Goal: Task Accomplishment & Management: Manage account settings

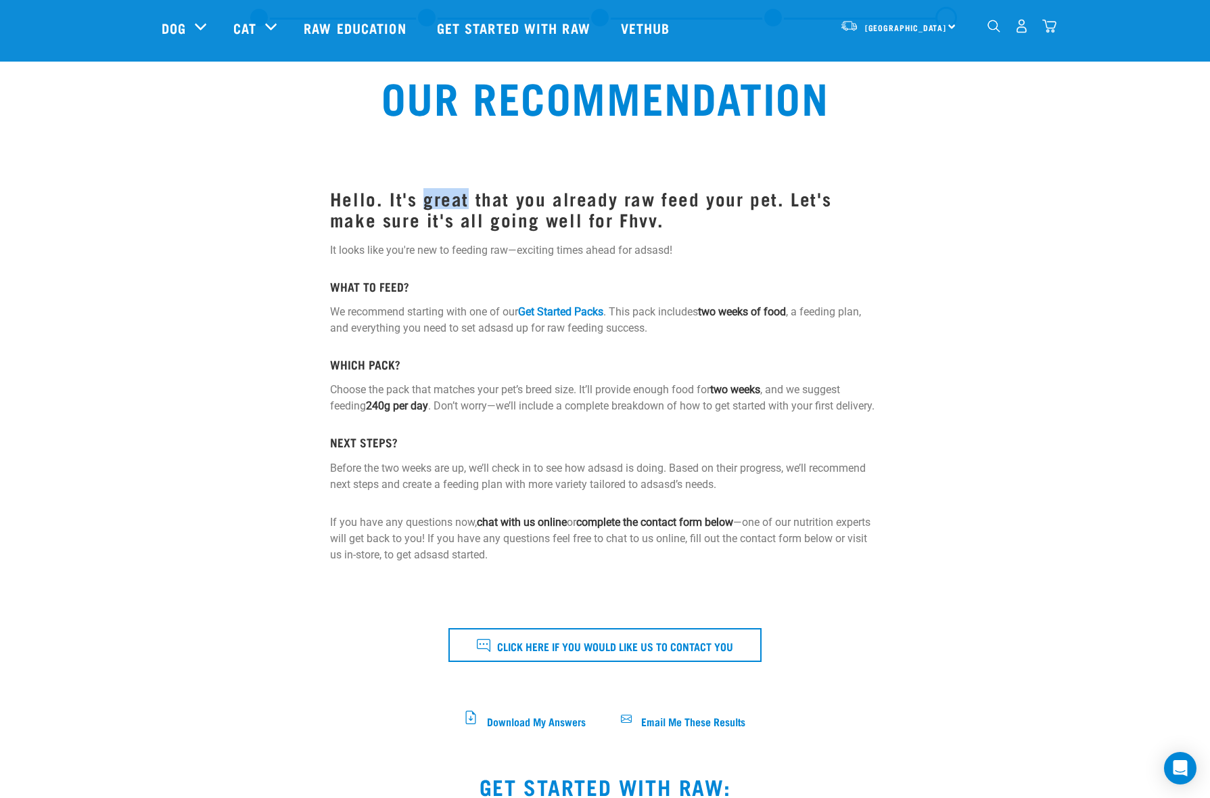
click at [1019, 30] on img "dropdown navigation" at bounding box center [1022, 26] width 14 height 14
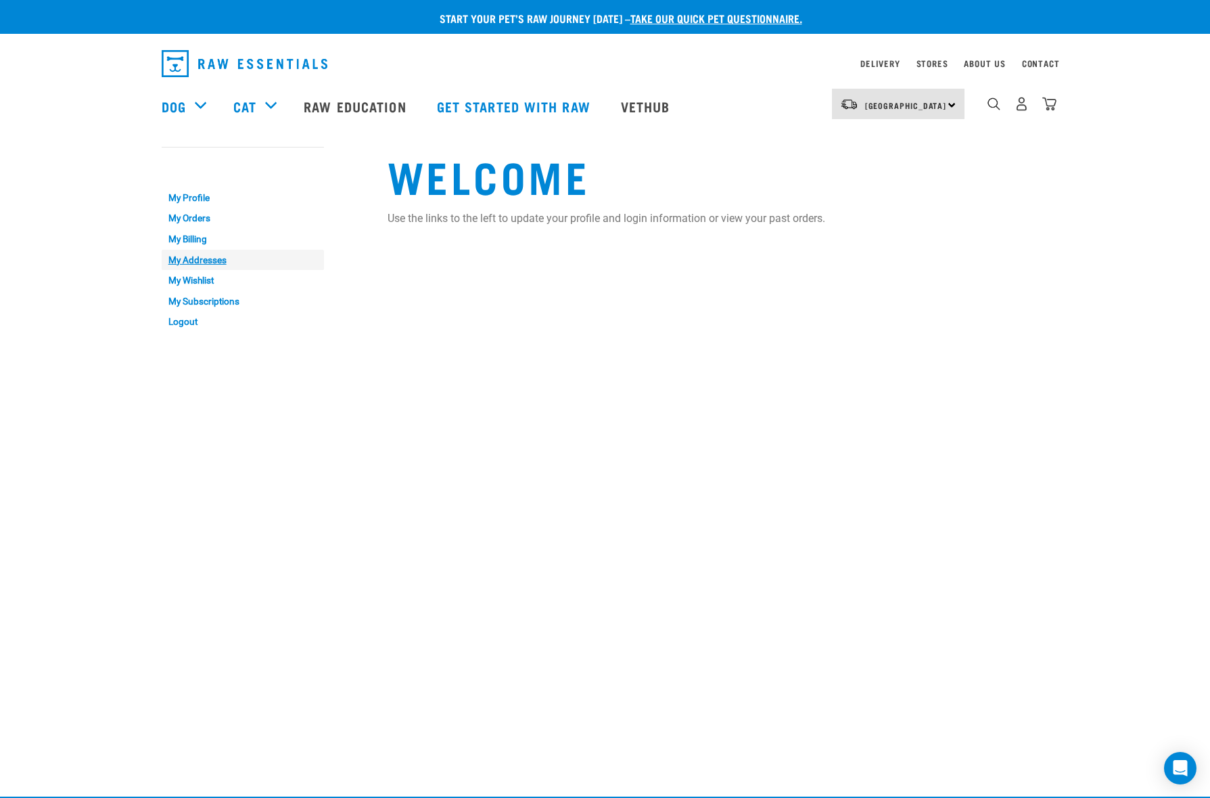
click at [203, 261] on link "My Addresses" at bounding box center [243, 260] width 162 height 21
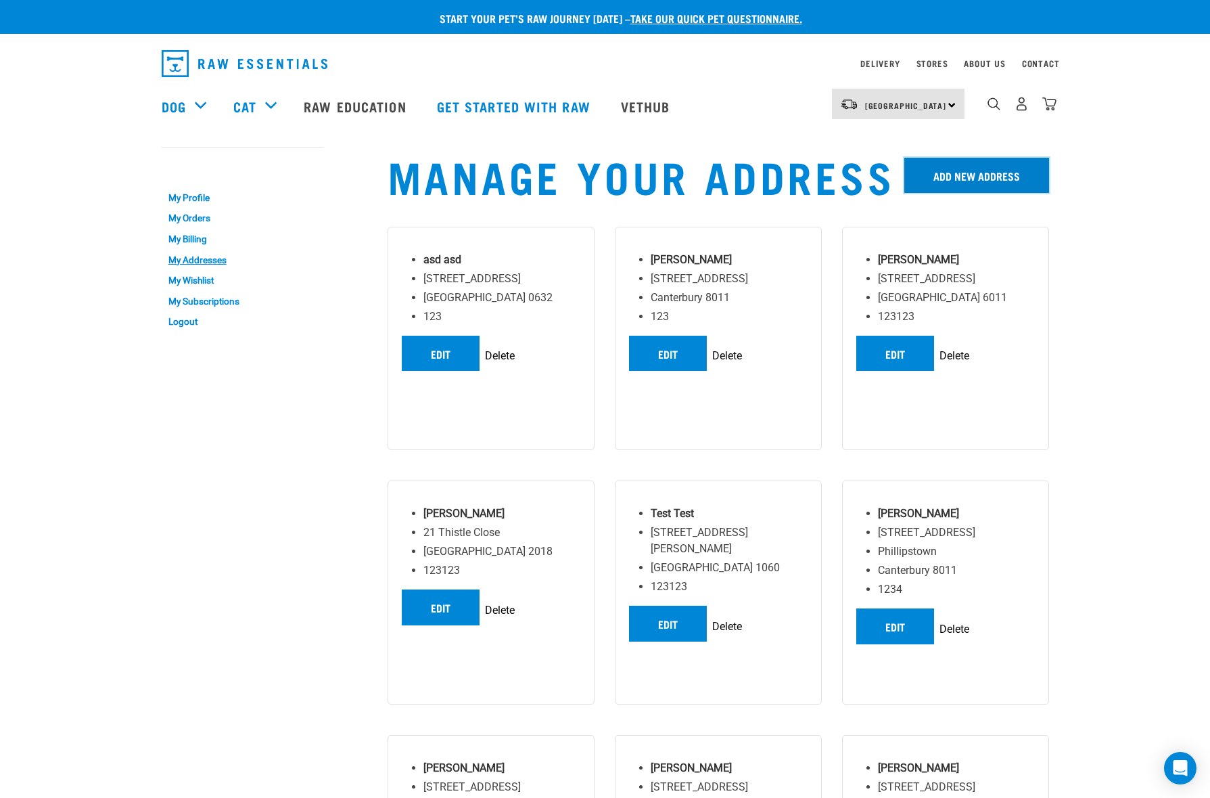
click at [958, 186] on link "Add New Address" at bounding box center [977, 175] width 145 height 35
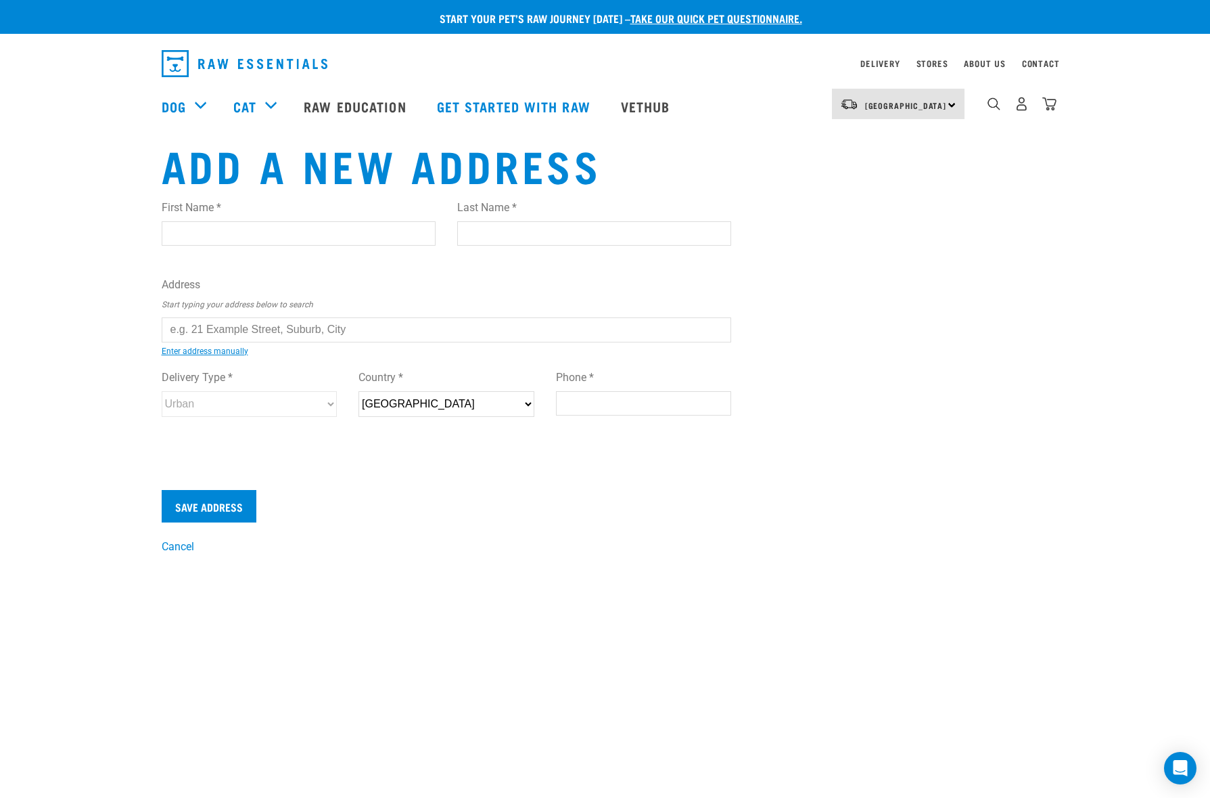
click at [576, 403] on input "Phone *" at bounding box center [644, 403] width 176 height 24
click at [581, 408] on input "Phone *" at bounding box center [644, 403] width 176 height 24
type input "123"
click at [244, 237] on input "First Name *" at bounding box center [299, 233] width 274 height 24
type input "asdasd"
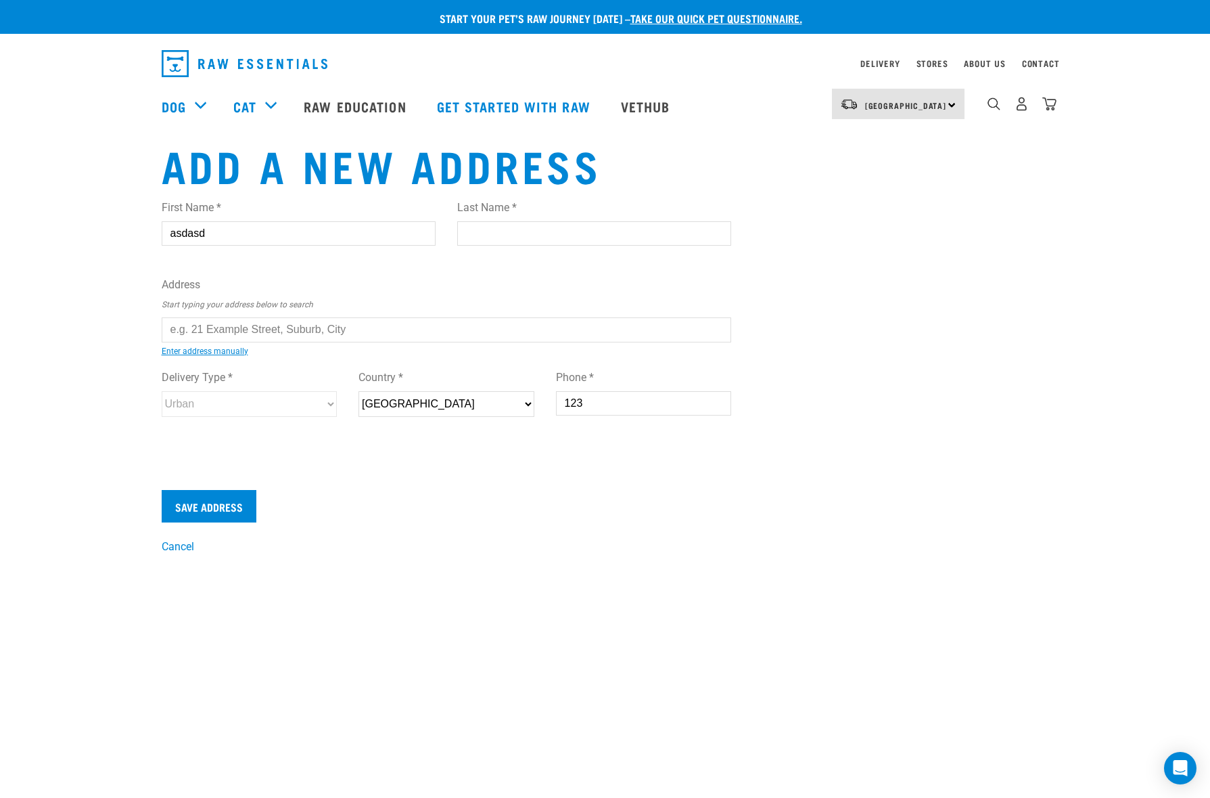
click at [510, 231] on input "Last Name *" at bounding box center [594, 233] width 274 height 24
type input "asdasd"
click at [204, 328] on input "text" at bounding box center [447, 329] width 570 height 24
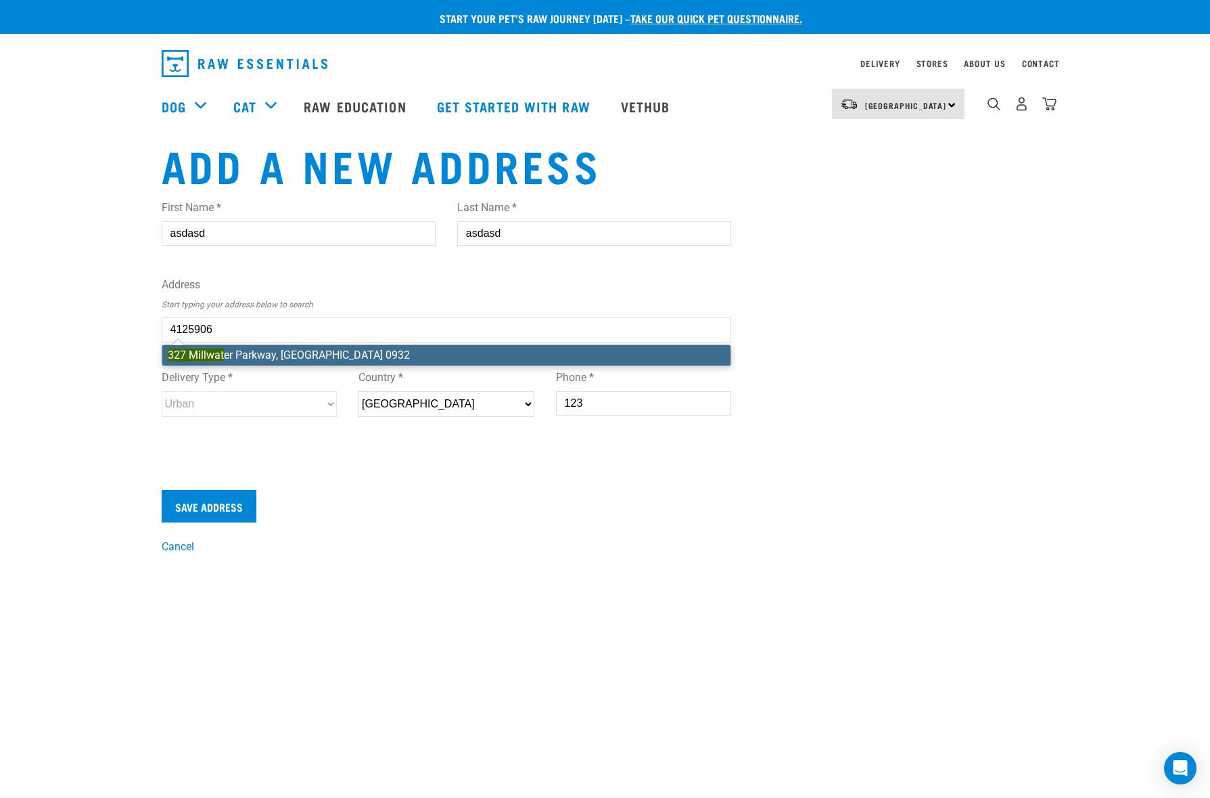
click at [252, 356] on li "327 Millwat er Parkway, Silverdale 0932" at bounding box center [446, 355] width 569 height 20
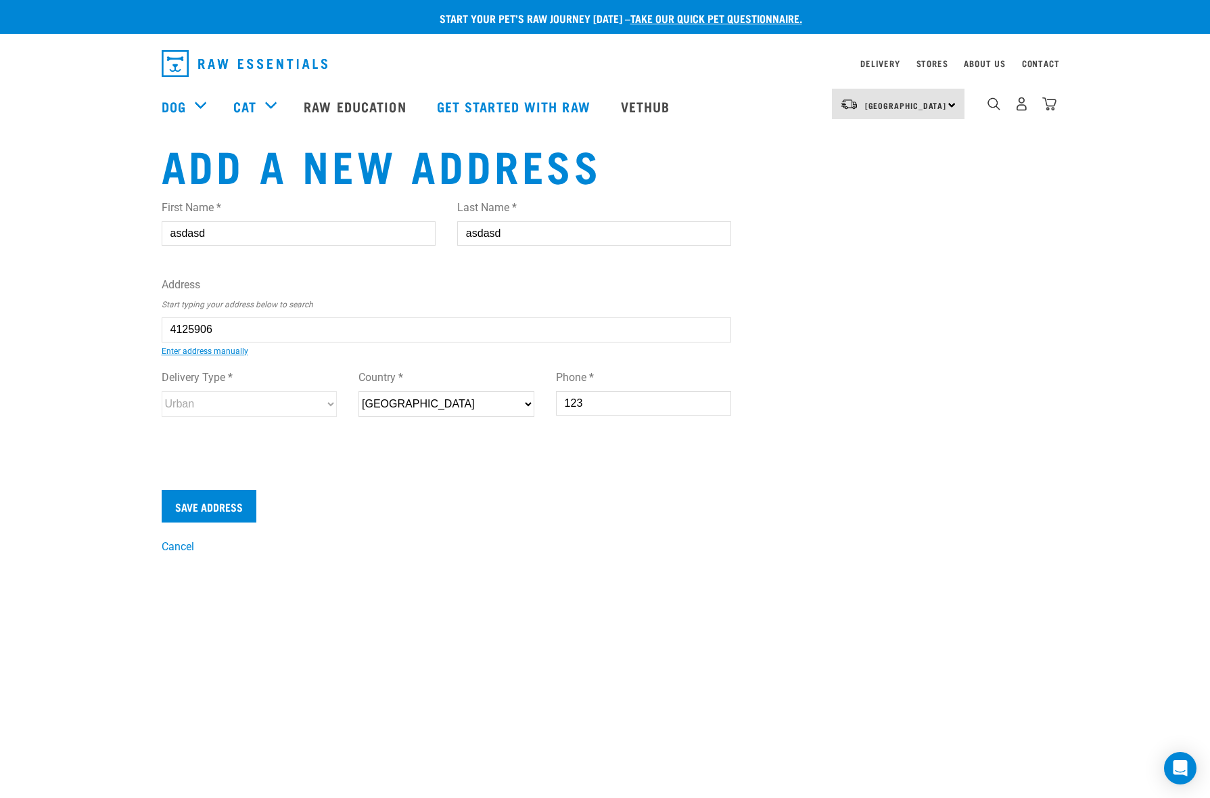
type input "327 Millwater Parkway, Silverdale 0932"
type input "[STREET_ADDRESS][PERSON_NAME]"
type input "[GEOGRAPHIC_DATA]"
select select "AUK"
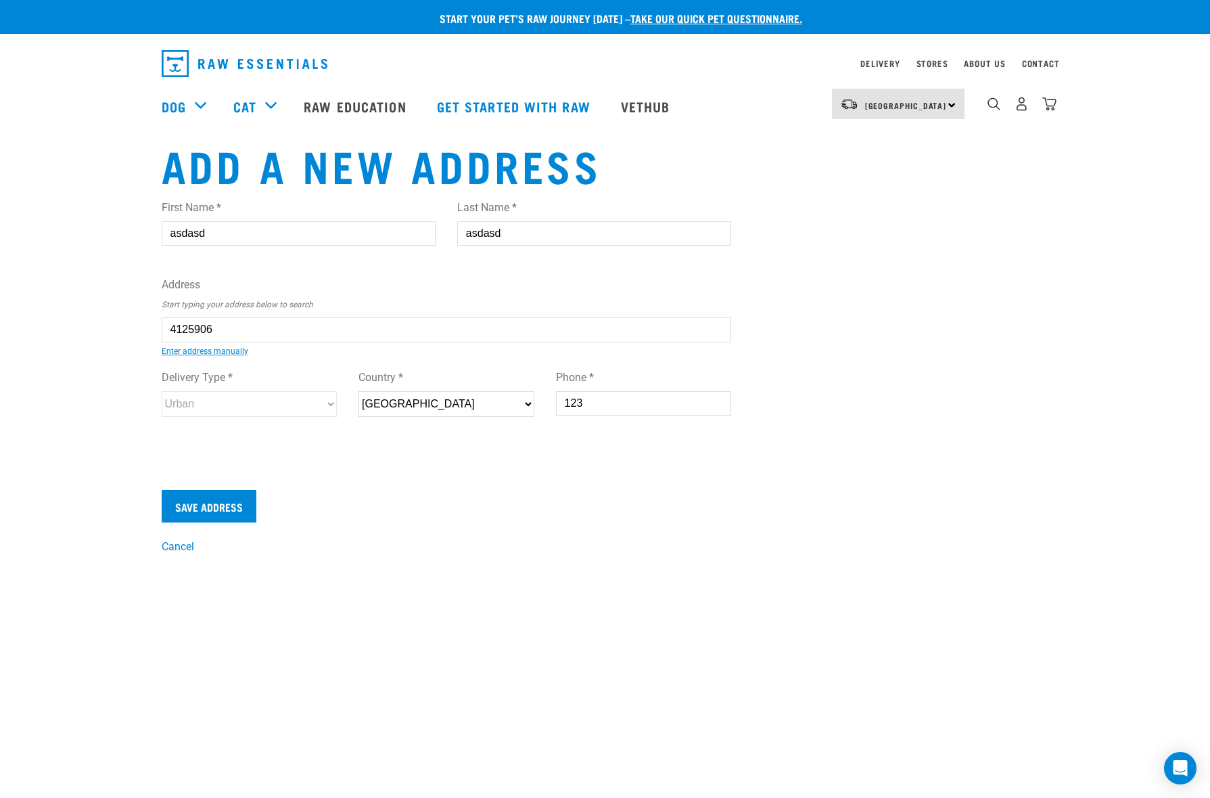
type input "0932"
select select "Urban"
type input "327 Millwater Parkway, Silverdale 0932"
click at [226, 502] on input "Save Address" at bounding box center [209, 506] width 95 height 32
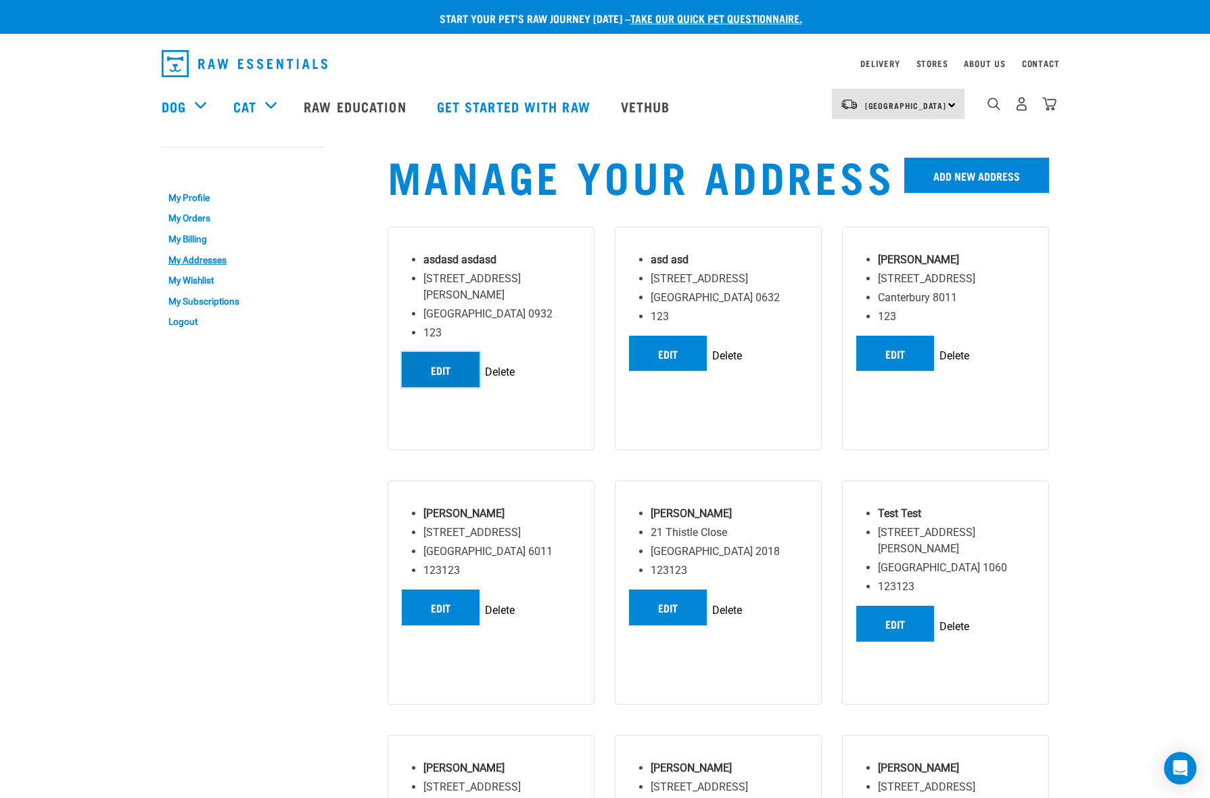
click at [439, 352] on link "Edit" at bounding box center [441, 369] width 78 height 35
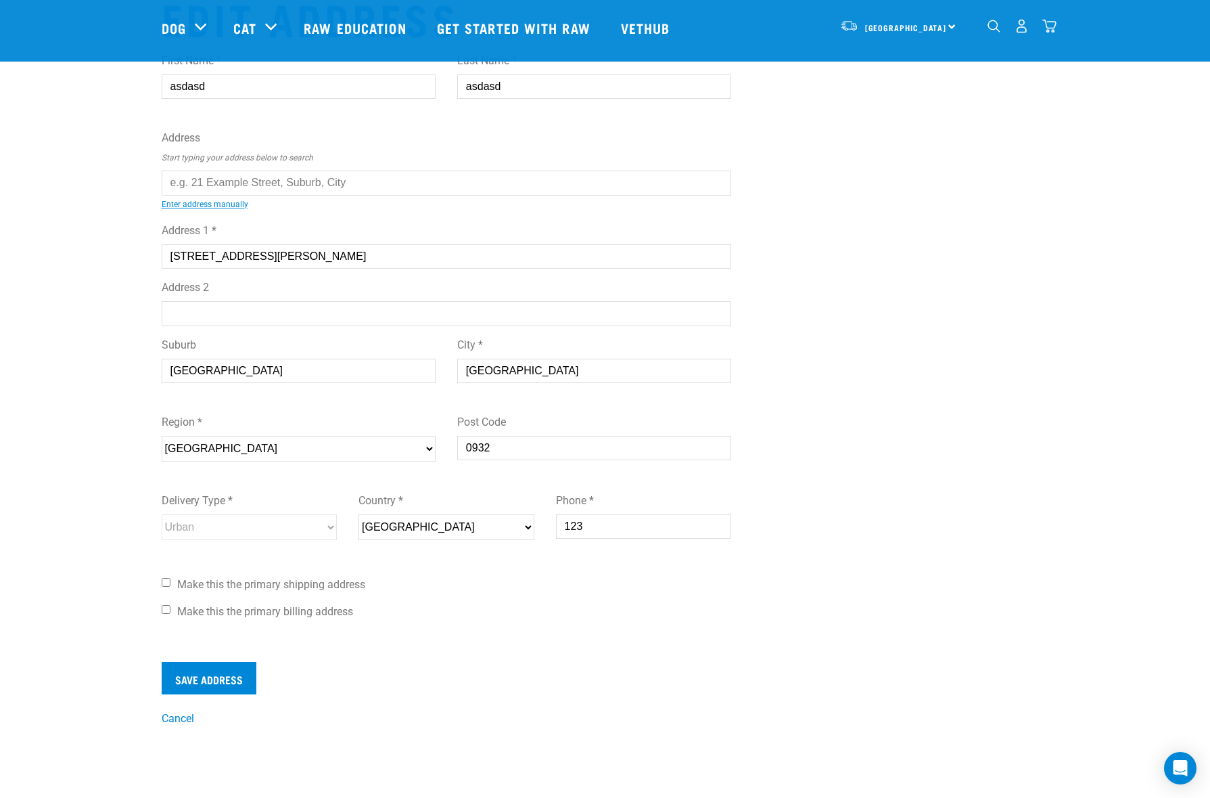
scroll to position [65, 0]
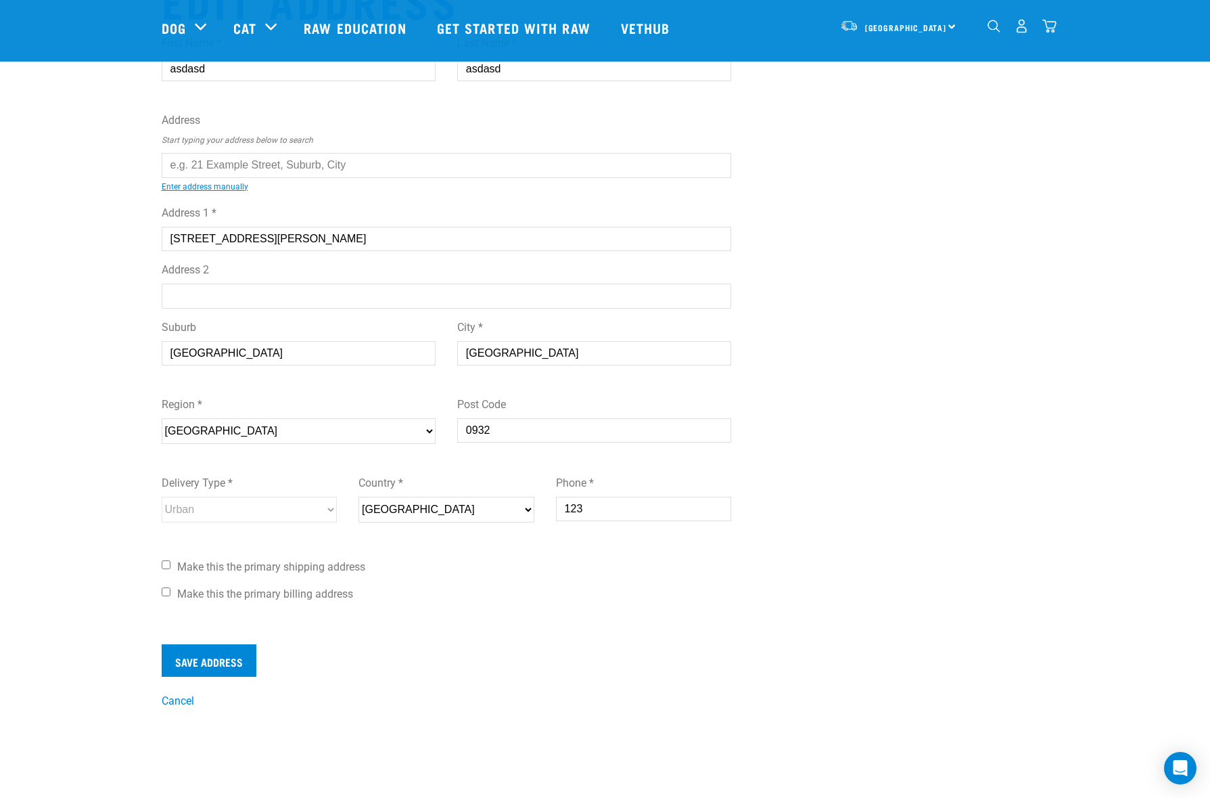
click at [604, 507] on input "123" at bounding box center [644, 509] width 176 height 24
type input "12333c"
click at [533, 567] on label "Make this the primary shipping address" at bounding box center [447, 567] width 570 height 16
click at [171, 567] on input "Make this the primary shipping address" at bounding box center [166, 564] width 9 height 9
click at [229, 569] on span "Make this the primary shipping address" at bounding box center [271, 566] width 188 height 13
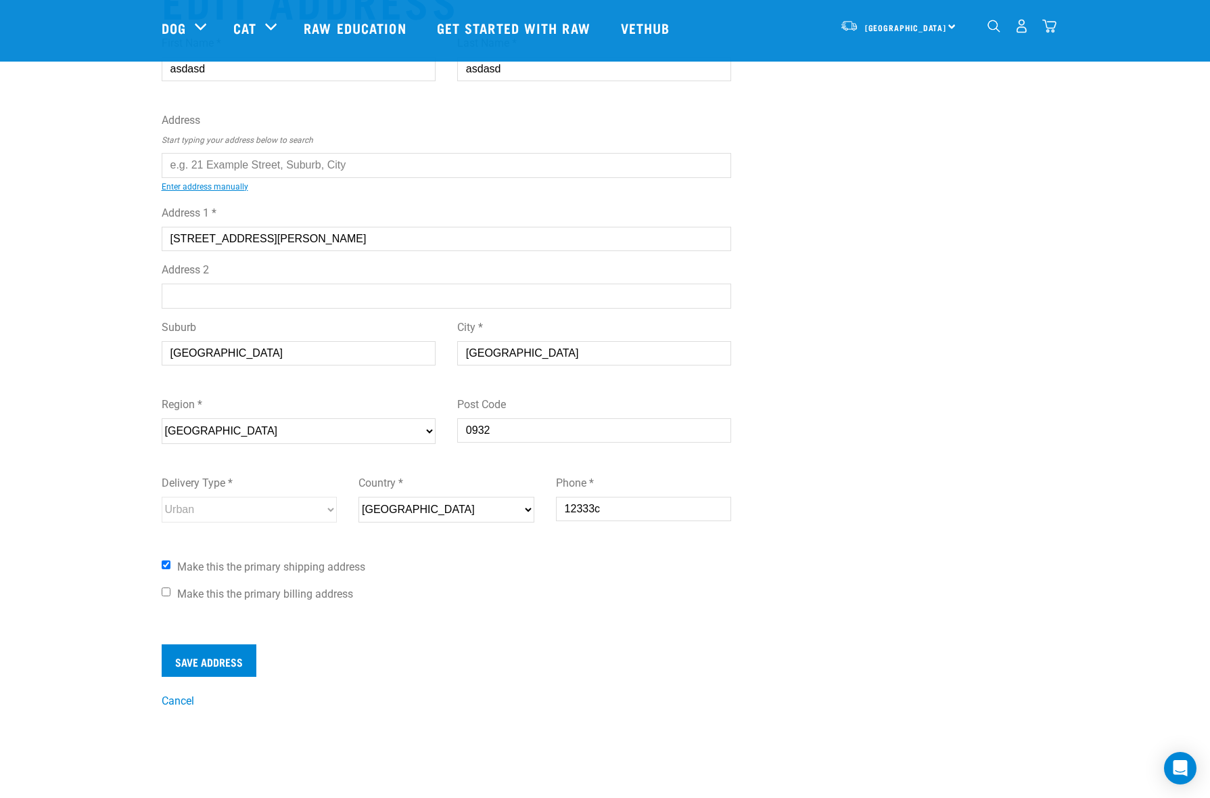
click at [171, 569] on input "Make this the primary shipping address" at bounding box center [166, 564] width 9 height 9
checkbox input "false"
click at [219, 665] on input "Save Address" at bounding box center [209, 660] width 95 height 32
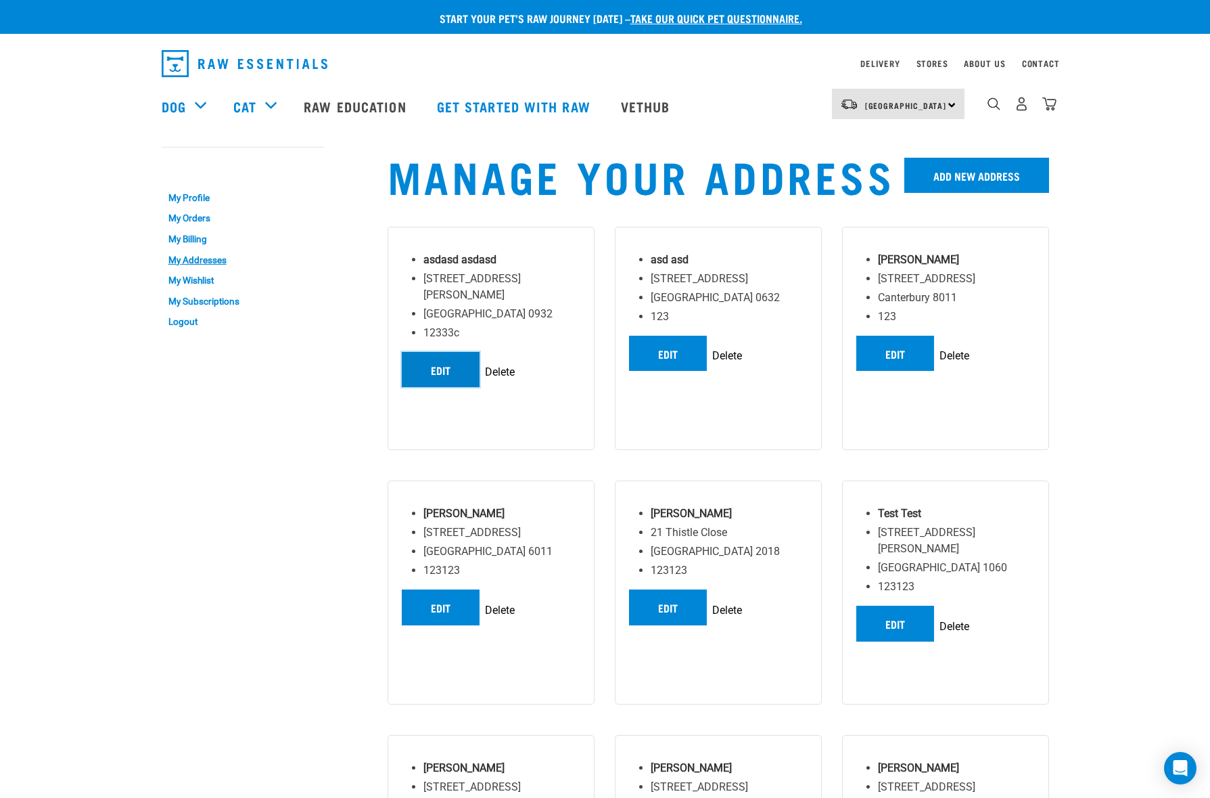
click at [443, 359] on link "Edit" at bounding box center [441, 369] width 78 height 35
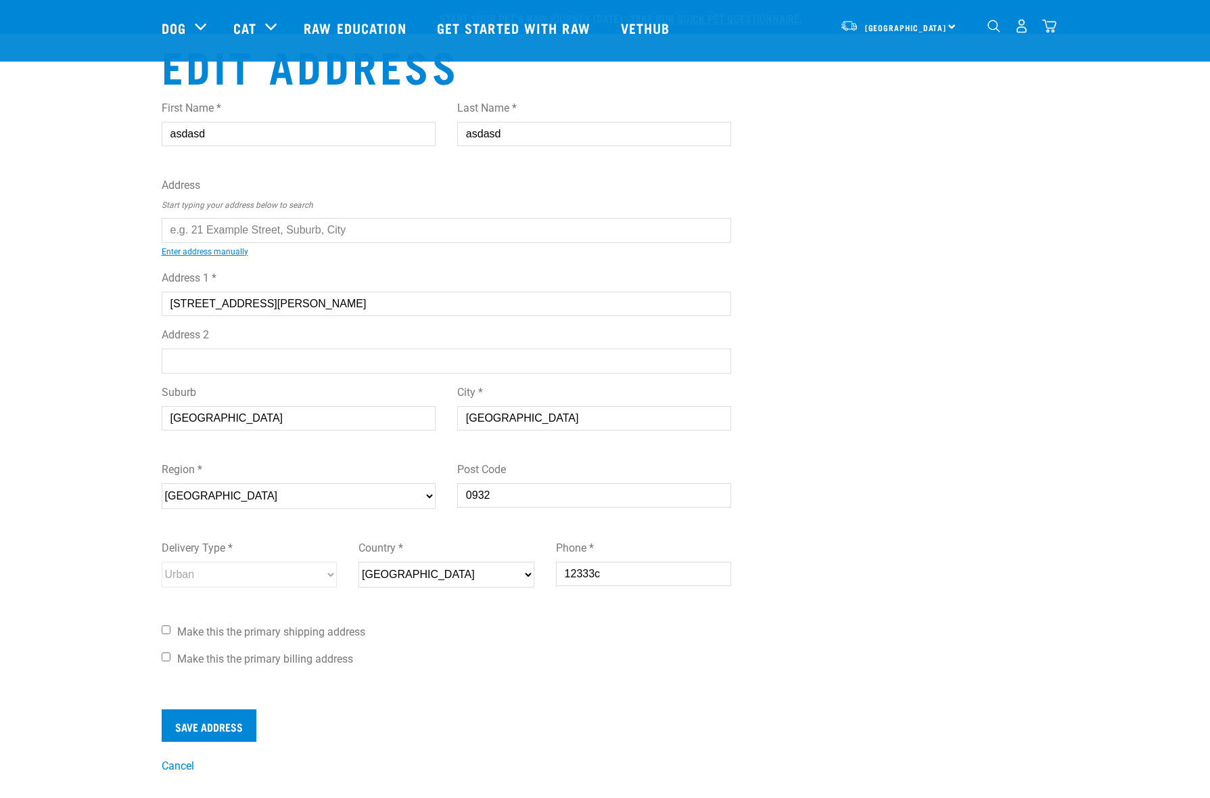
scroll to position [304, 0]
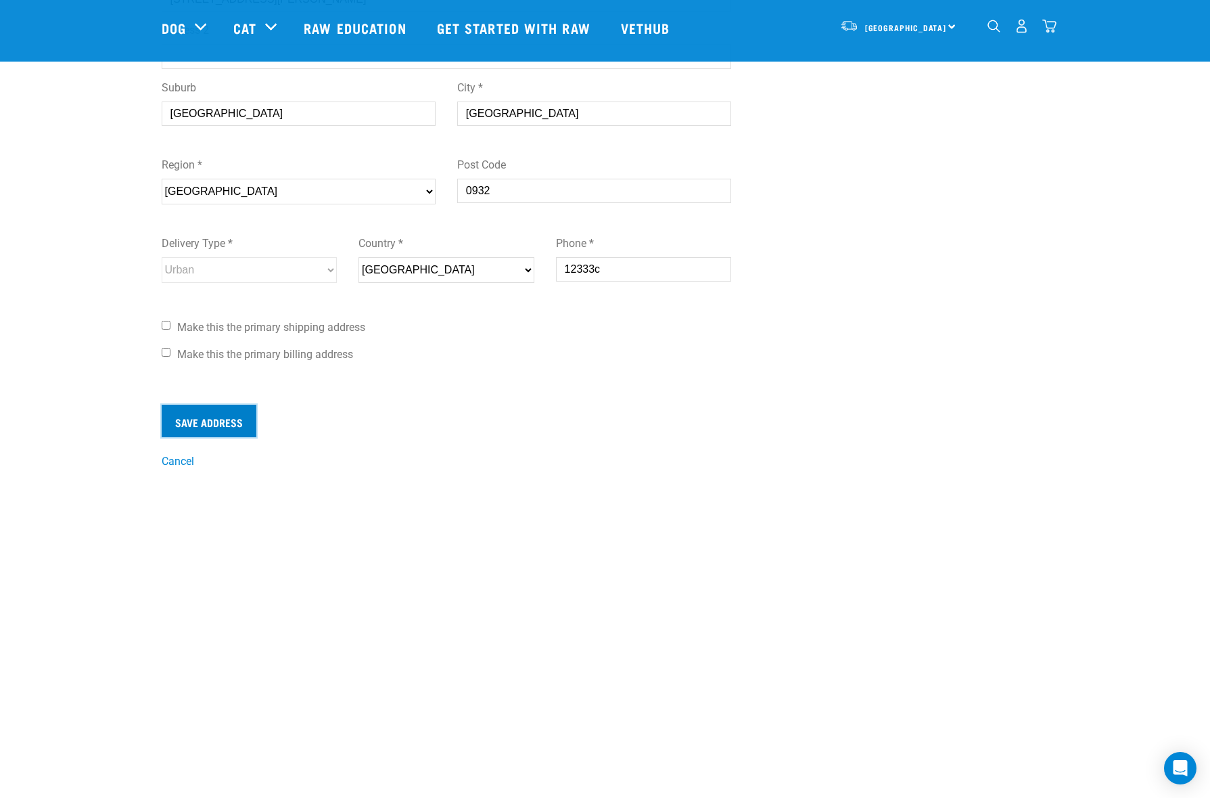
click at [176, 418] on input "Save Address" at bounding box center [209, 421] width 95 height 32
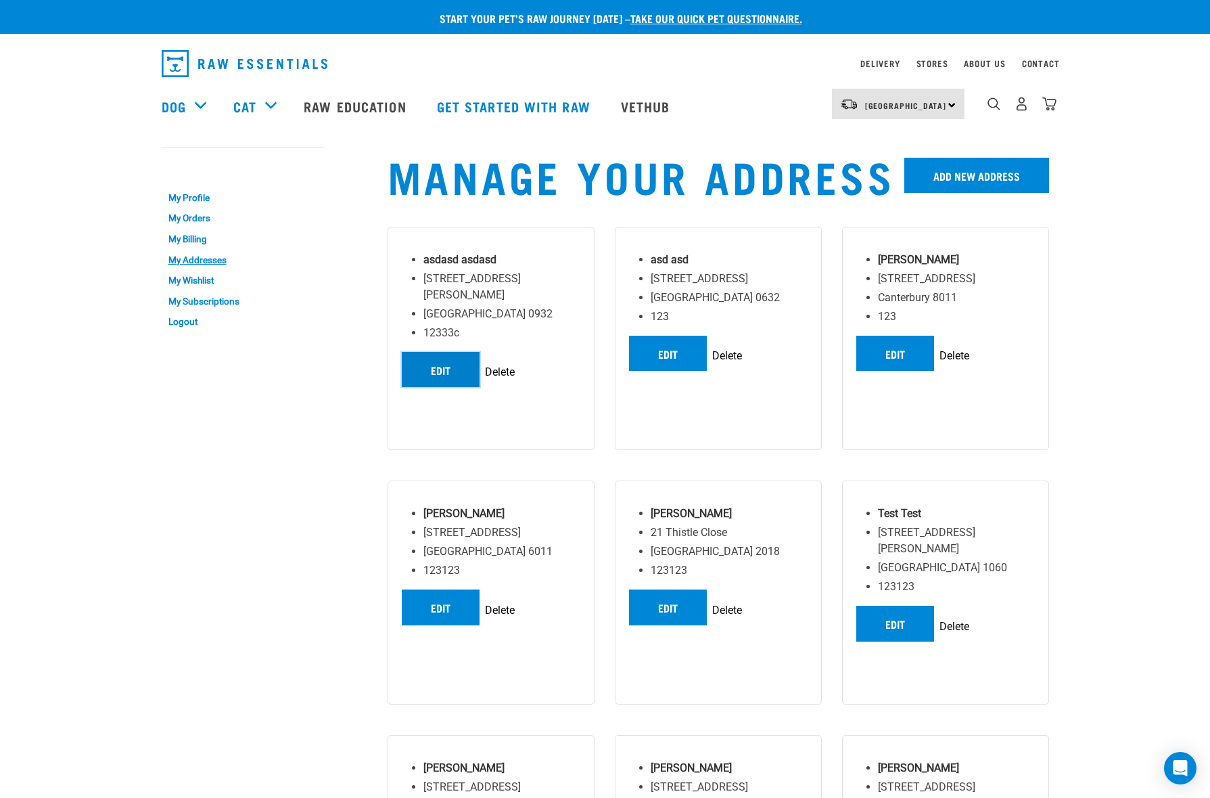
click at [440, 352] on link "Edit" at bounding box center [441, 369] width 78 height 35
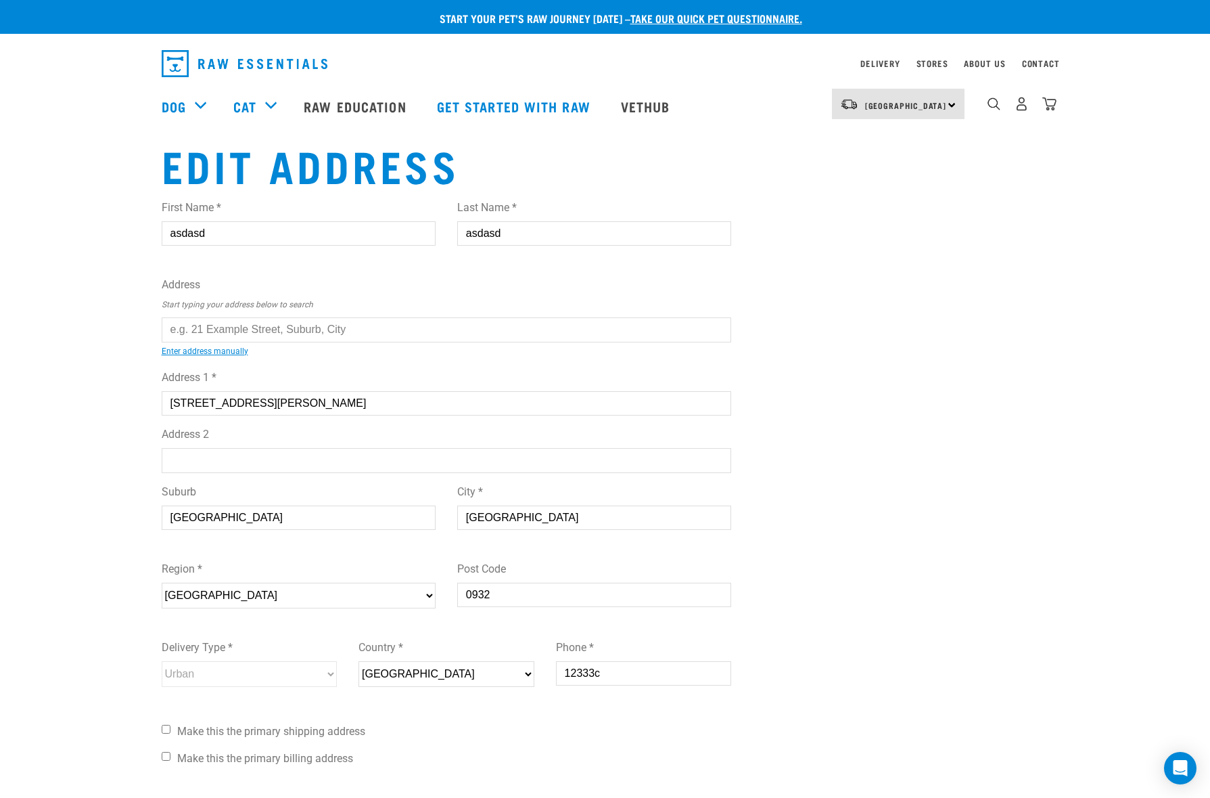
click at [595, 677] on input "12333c" at bounding box center [644, 673] width 176 height 24
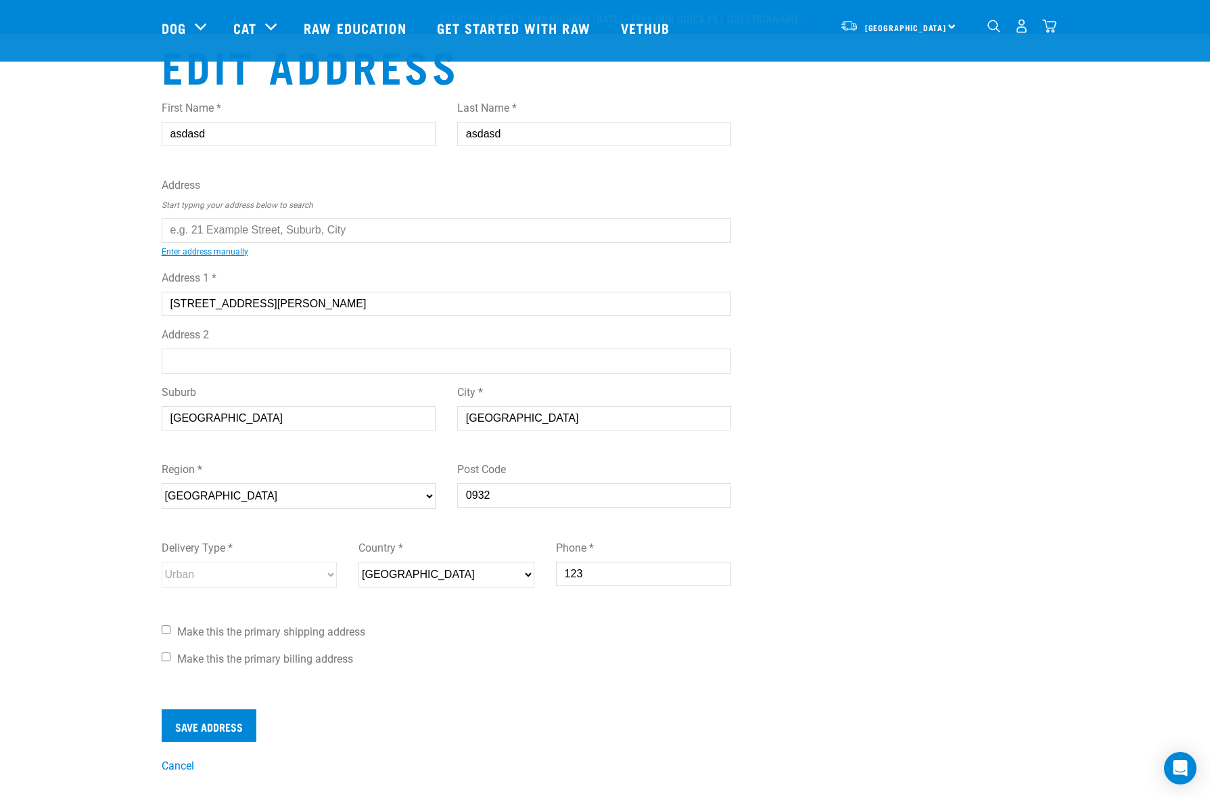
scroll to position [126, 0]
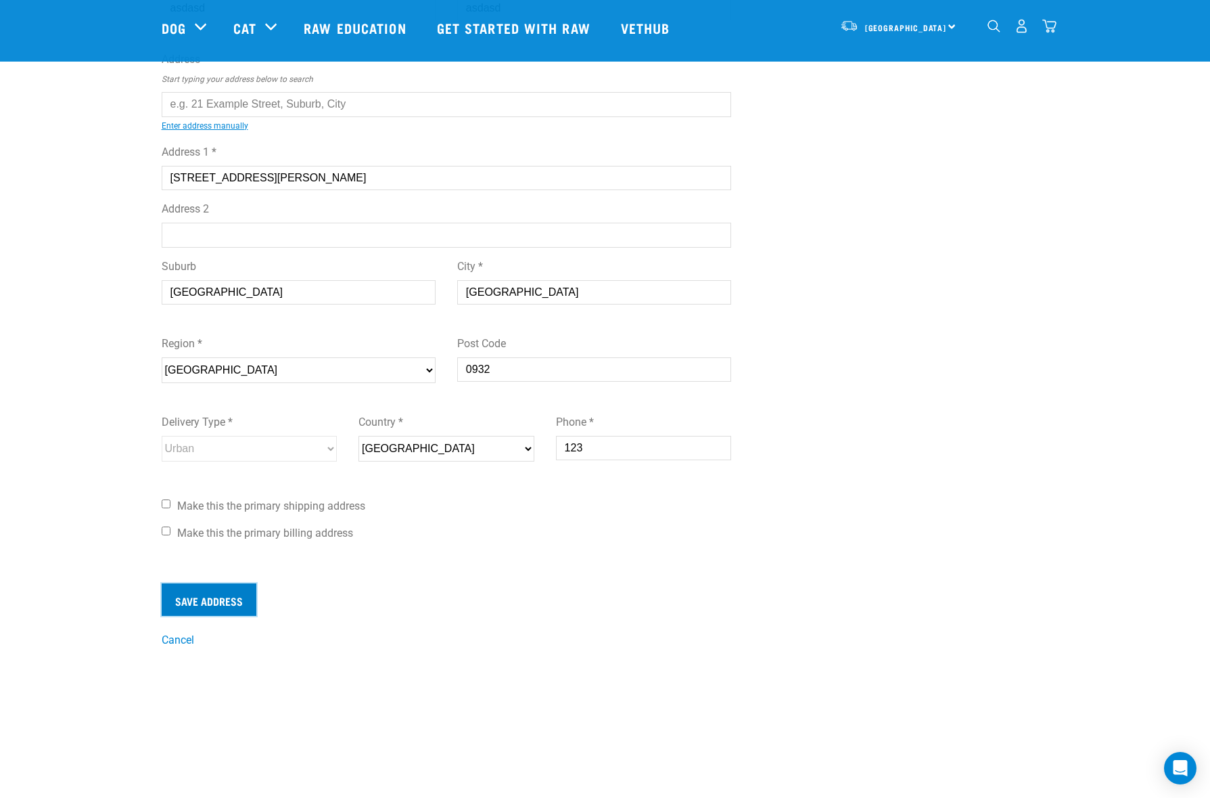
click at [233, 604] on input "Save Address" at bounding box center [209, 599] width 95 height 32
type input "123222"
click at [226, 595] on input "Save Address" at bounding box center [209, 599] width 95 height 32
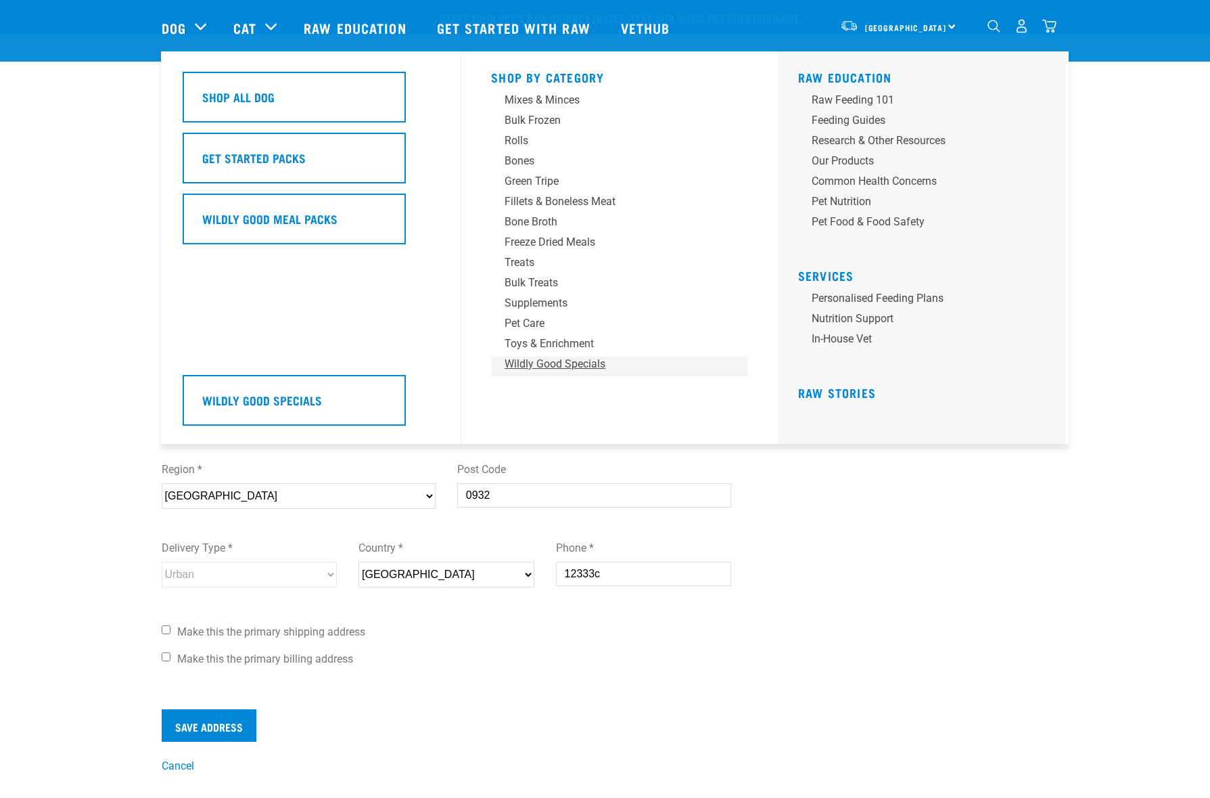
scroll to position [126, 0]
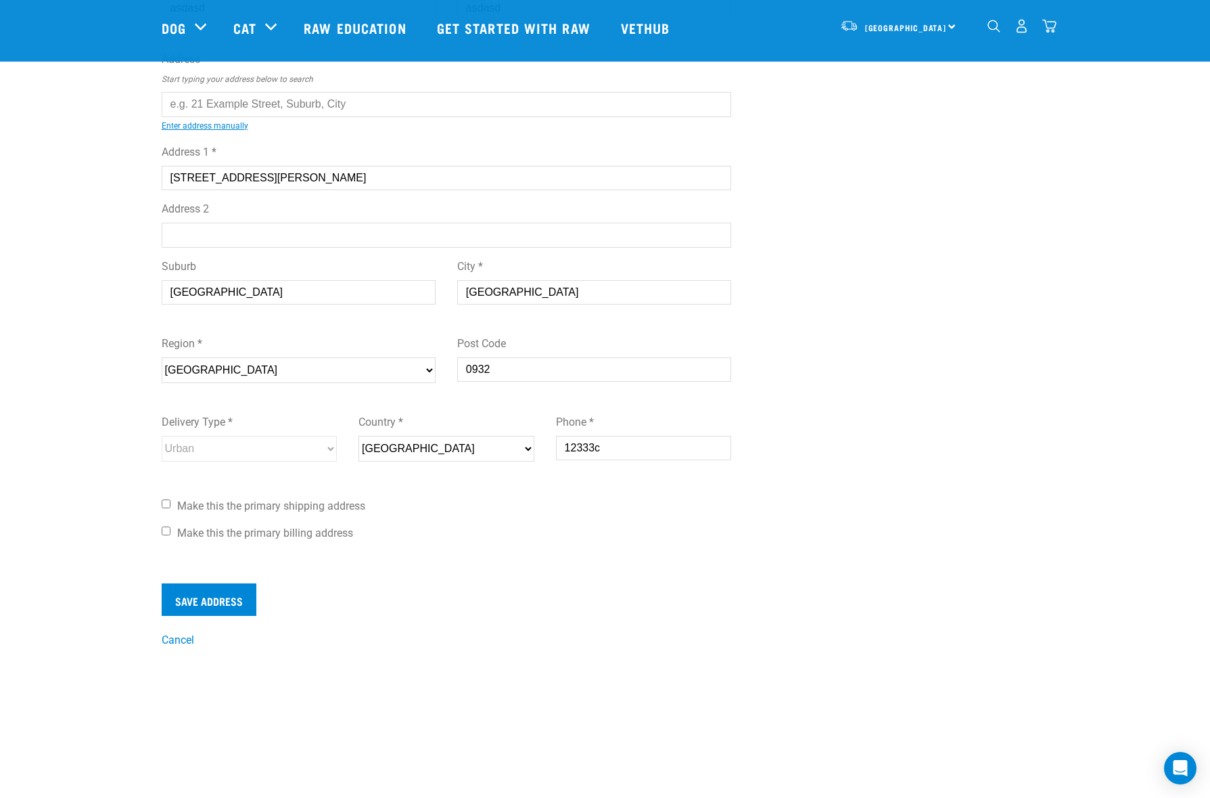
click at [578, 447] on input "12333c" at bounding box center [644, 448] width 176 height 24
click at [229, 591] on input "Save Address" at bounding box center [209, 599] width 95 height 32
click at [576, 447] on input "asd" at bounding box center [644, 448] width 176 height 24
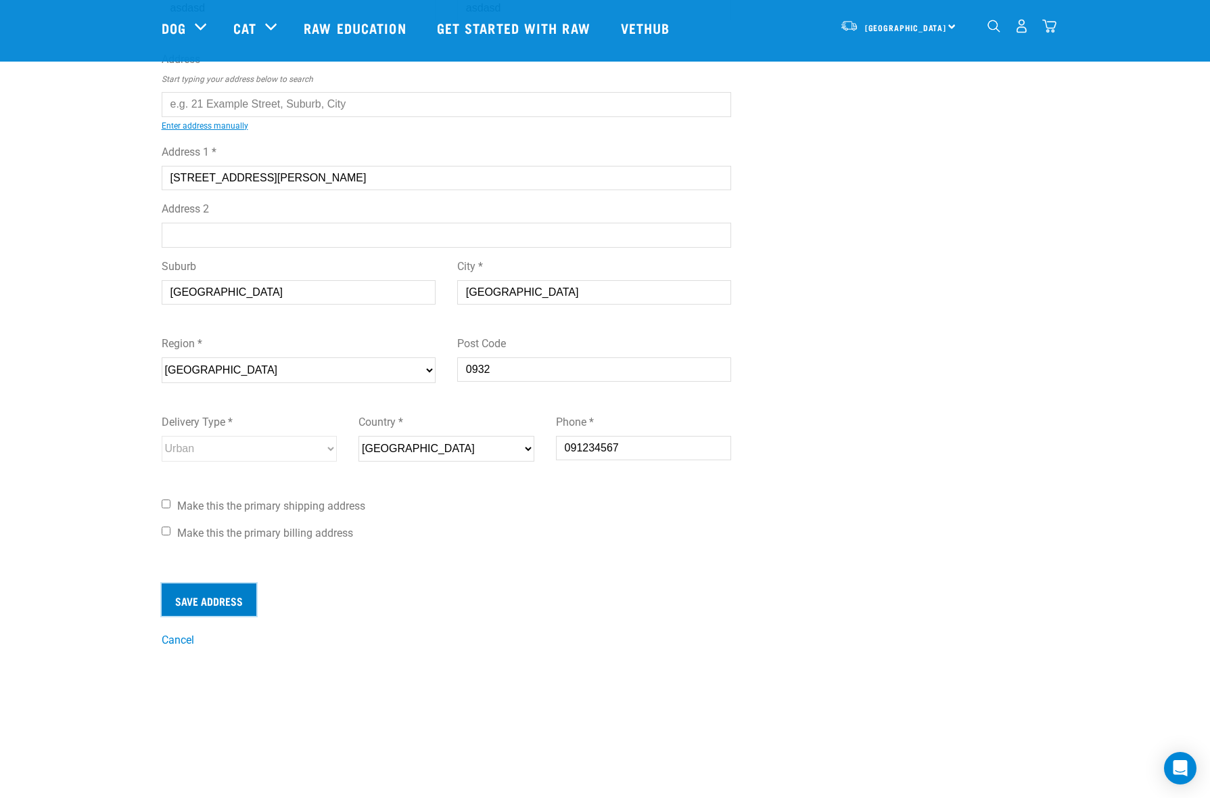
click at [211, 596] on input "Save Address" at bounding box center [209, 599] width 95 height 32
click at [671, 543] on div "First Name * asdasd Last Name * asdasd Address Start typing your address below …" at bounding box center [447, 254] width 570 height 583
click at [646, 455] on input "091234567" at bounding box center [644, 448] width 176 height 24
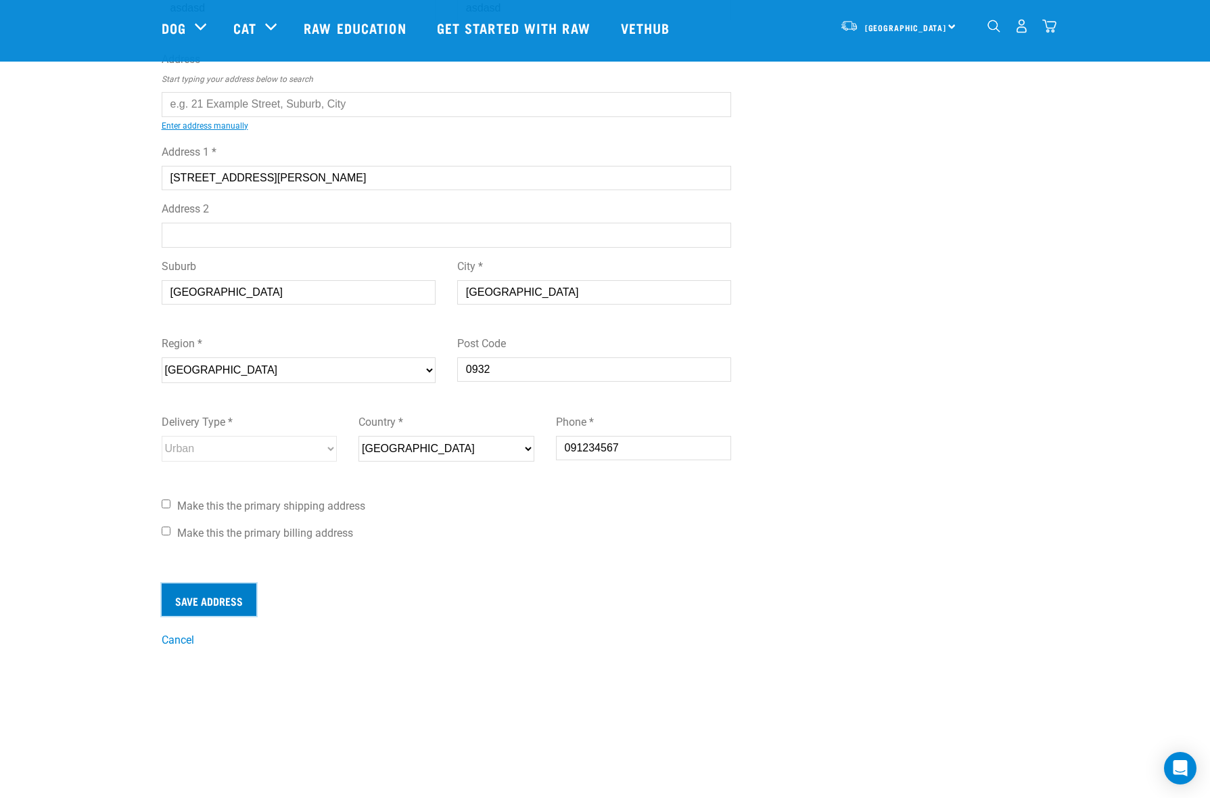
click at [205, 597] on input "Save Address" at bounding box center [209, 599] width 95 height 32
click at [204, 597] on input "Save Address" at bounding box center [209, 599] width 95 height 32
click at [570, 447] on input "091234567" at bounding box center [644, 448] width 176 height 24
click at [445, 548] on div "First Name * asdasd Last Name * asdasd Address Start typing your address below …" at bounding box center [447, 265] width 592 height 604
click at [233, 601] on input "Save Address" at bounding box center [209, 599] width 95 height 32
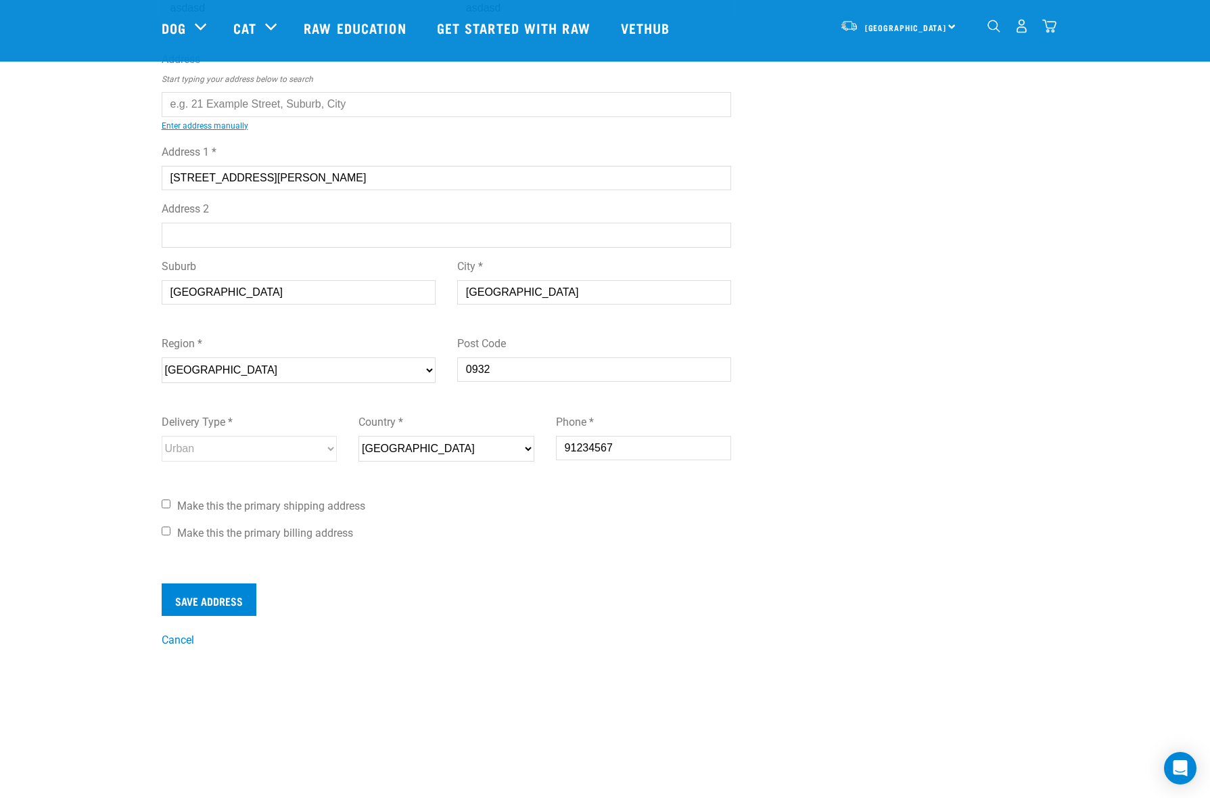
click at [621, 446] on input "91234567" at bounding box center [644, 448] width 176 height 24
type input "912345675"
click at [493, 580] on form "First Name * asdasd Last Name * asdasd Address Start typing your address below …" at bounding box center [447, 289] width 570 height 652
click at [204, 599] on input "Save Address" at bounding box center [209, 599] width 95 height 32
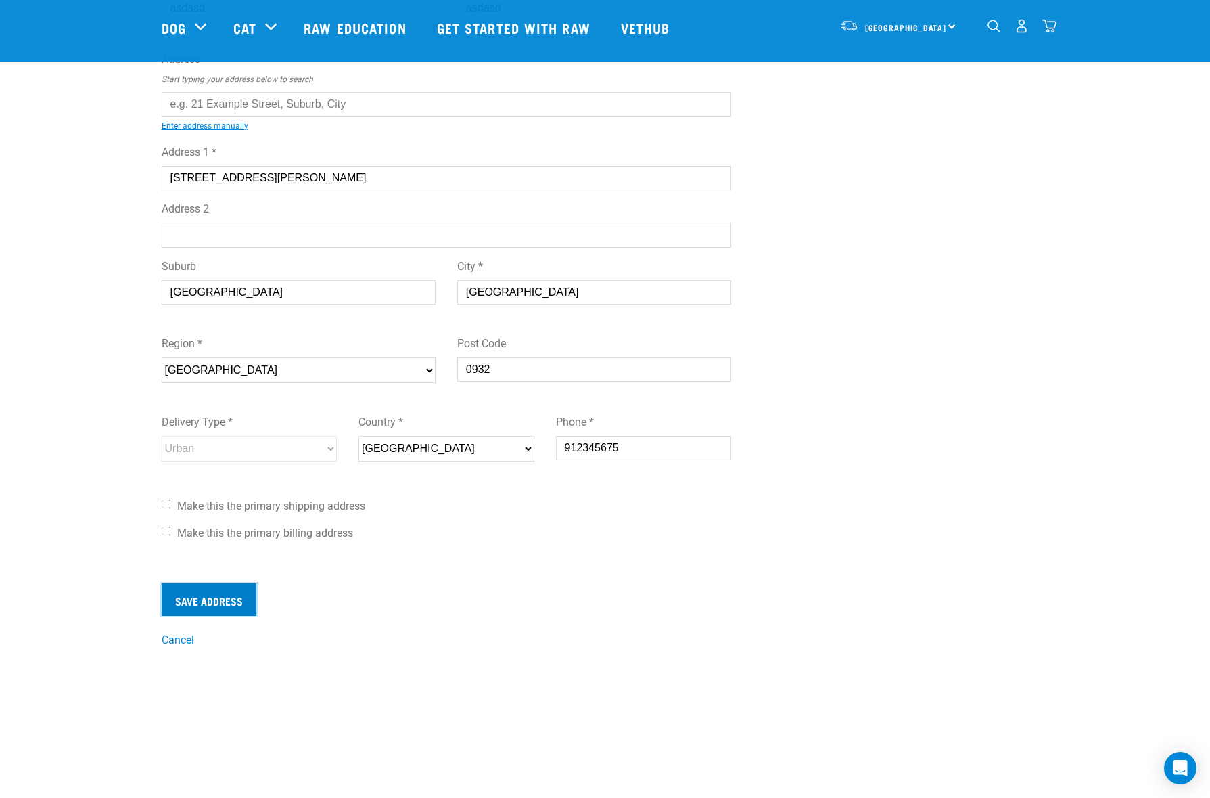
click at [204, 599] on input "Save Address" at bounding box center [209, 599] width 95 height 32
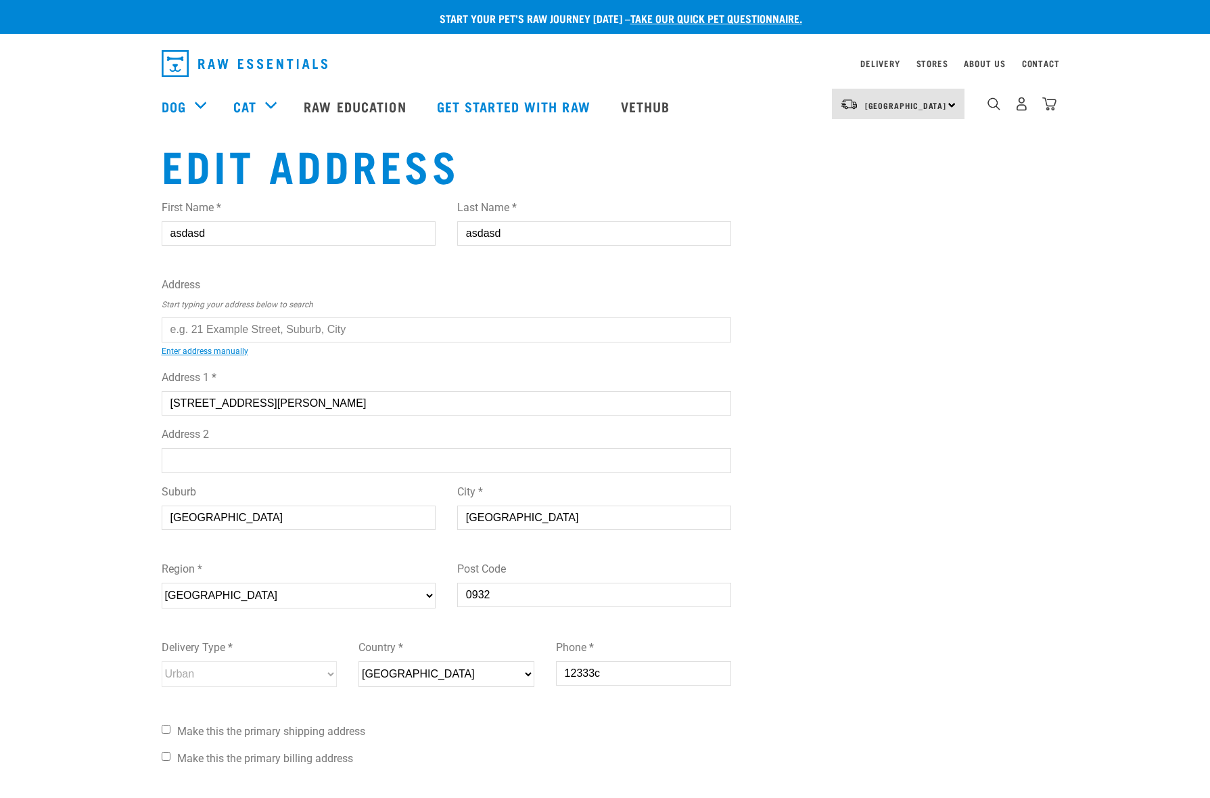
click at [579, 673] on input "12333c" at bounding box center [644, 673] width 176 height 24
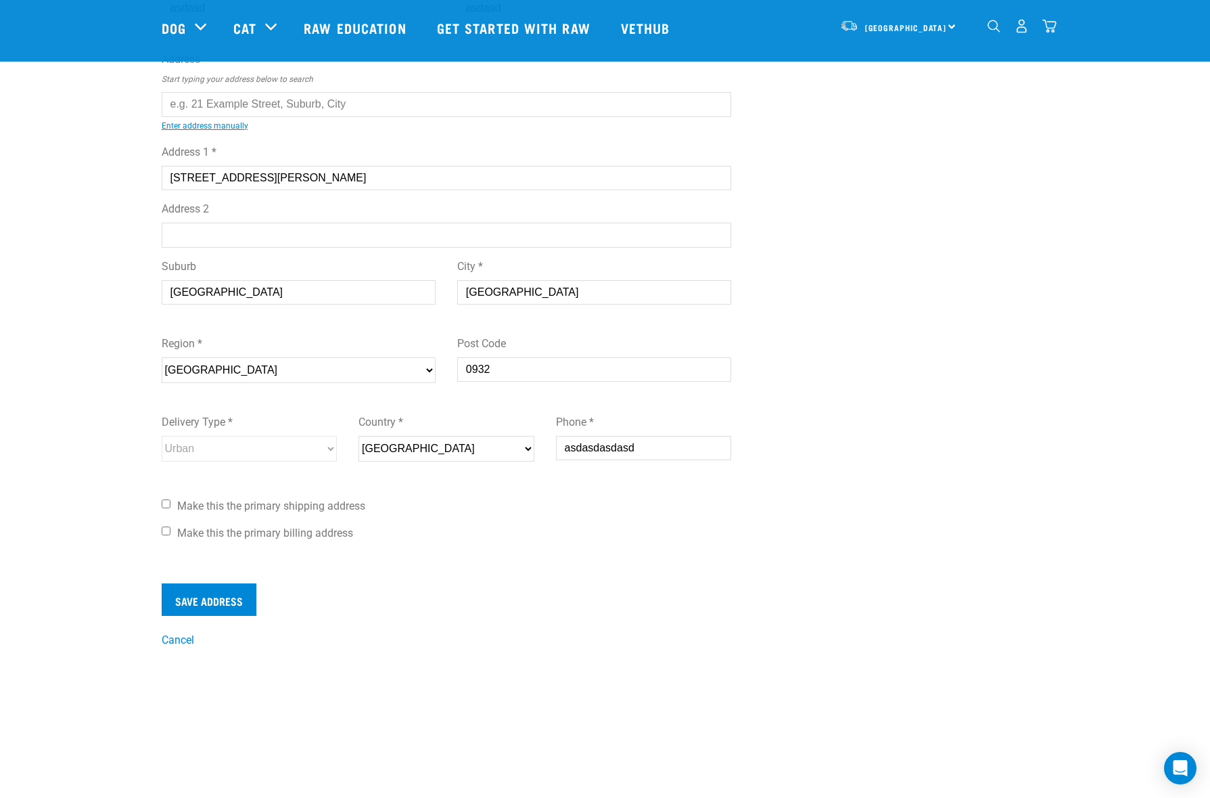
click at [611, 561] on div "First Name * asdasd Last Name * asdasd Address Start typing your address below …" at bounding box center [447, 265] width 592 height 604
click at [212, 595] on input "Save Address" at bounding box center [209, 599] width 95 height 32
click at [597, 447] on input "asdasdasdasd" at bounding box center [644, 448] width 176 height 24
click at [209, 593] on input "Save Address" at bounding box center [209, 599] width 95 height 32
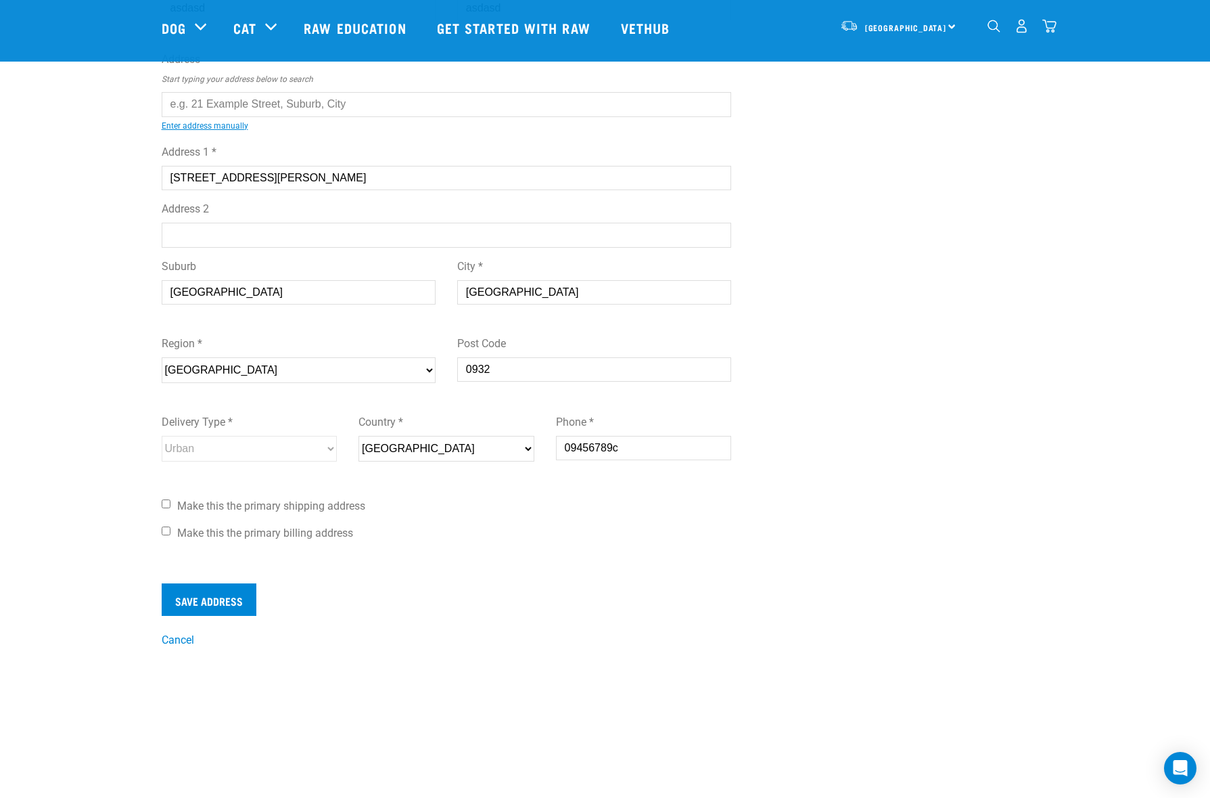
click at [631, 451] on input "09456789c" at bounding box center [644, 448] width 176 height 24
type input "094567899"
click at [233, 589] on input "Save Address" at bounding box center [209, 599] width 95 height 32
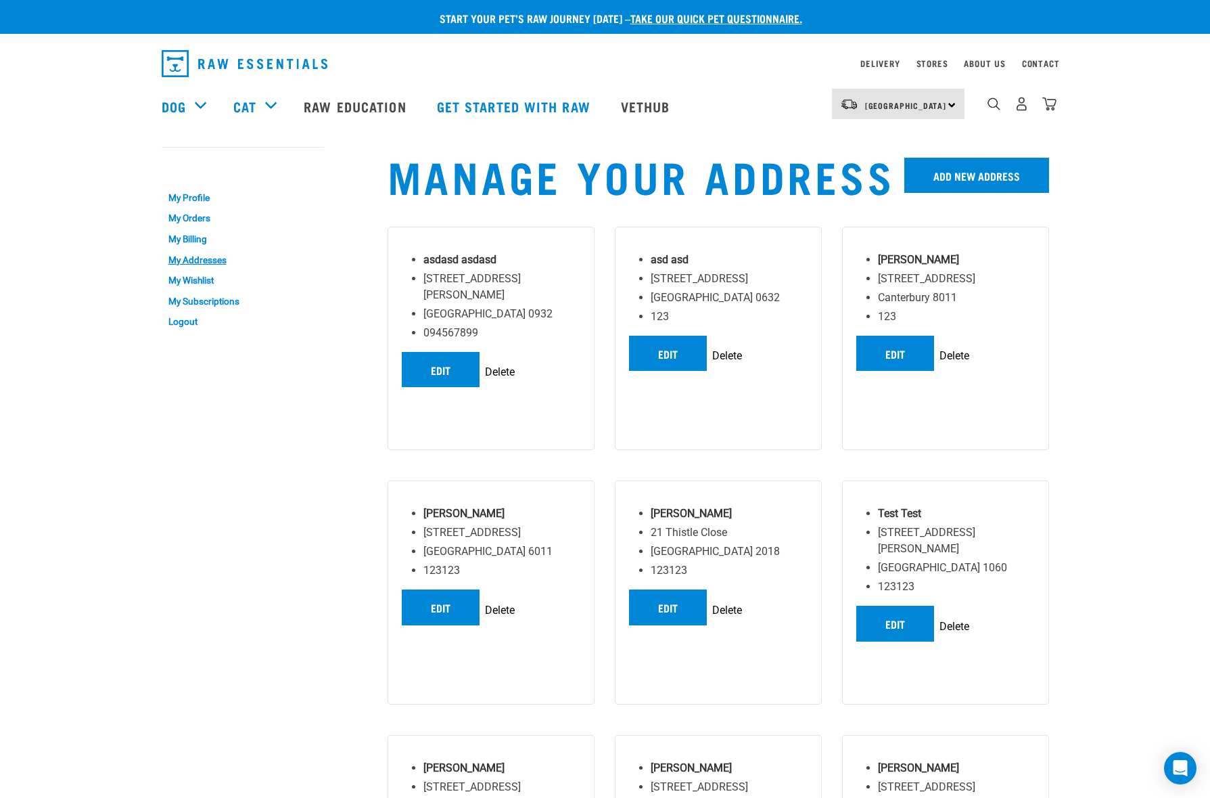
click at [501, 364] on input "Delete" at bounding box center [500, 372] width 30 height 16
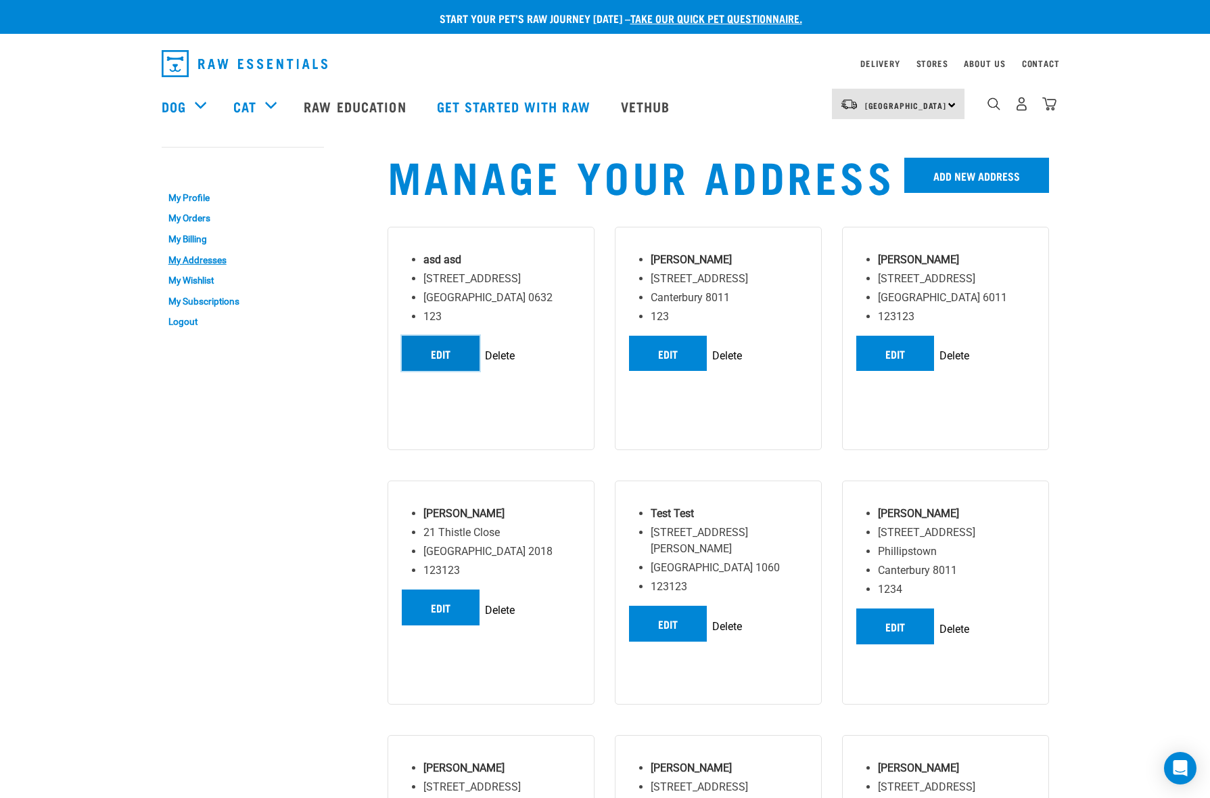
click at [452, 361] on link "Edit" at bounding box center [441, 353] width 78 height 35
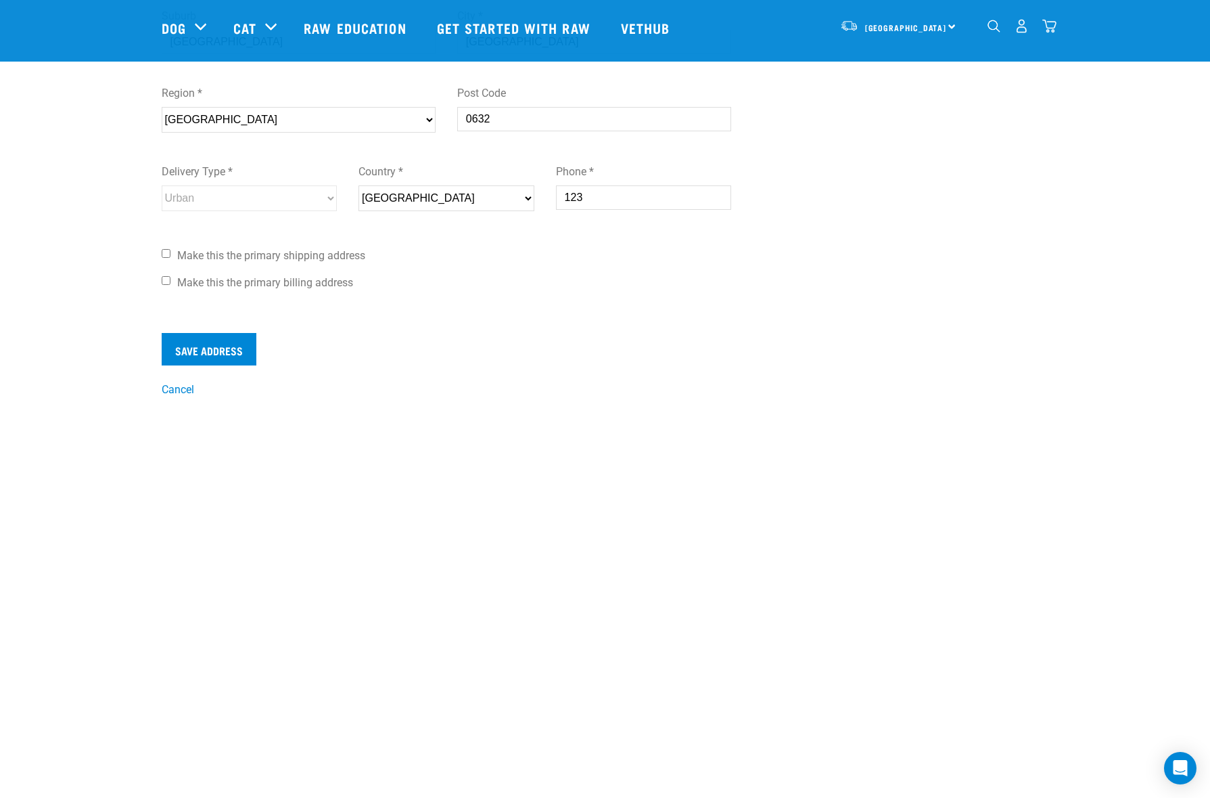
scroll to position [446, 0]
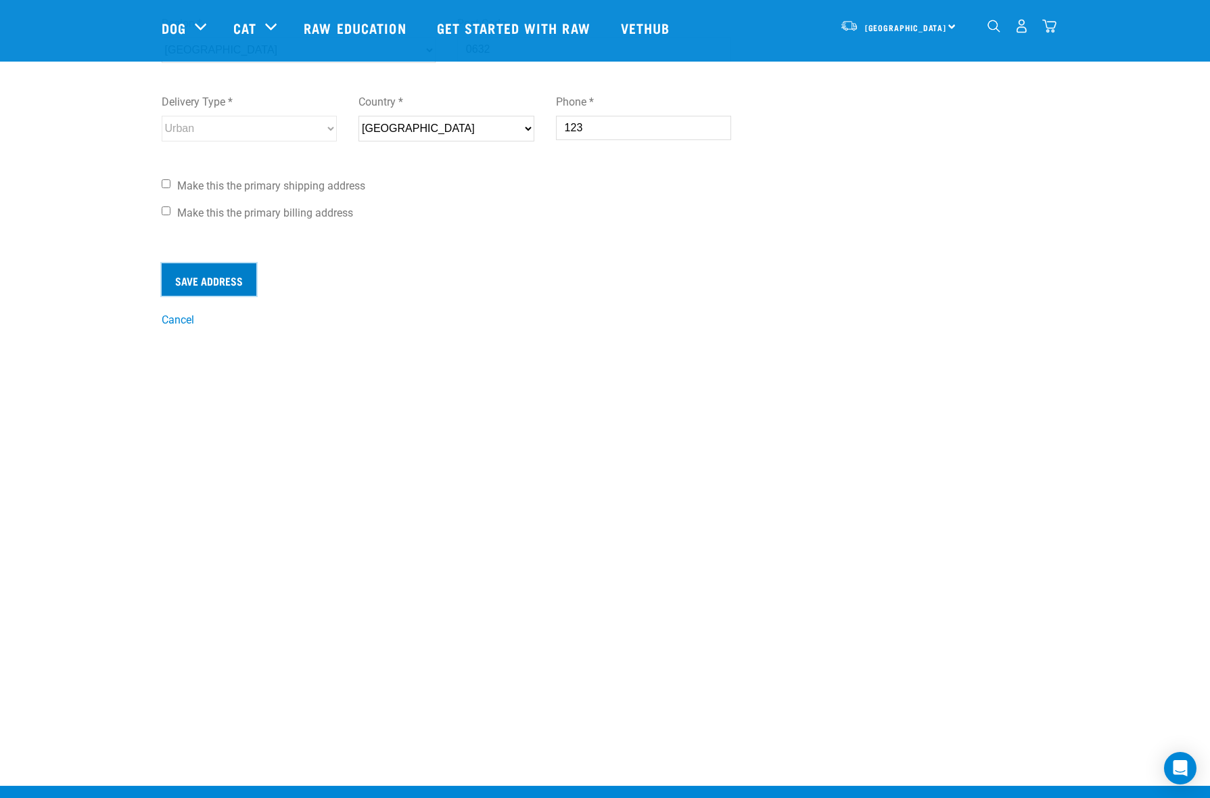
click at [240, 292] on input "Save Address" at bounding box center [209, 279] width 95 height 32
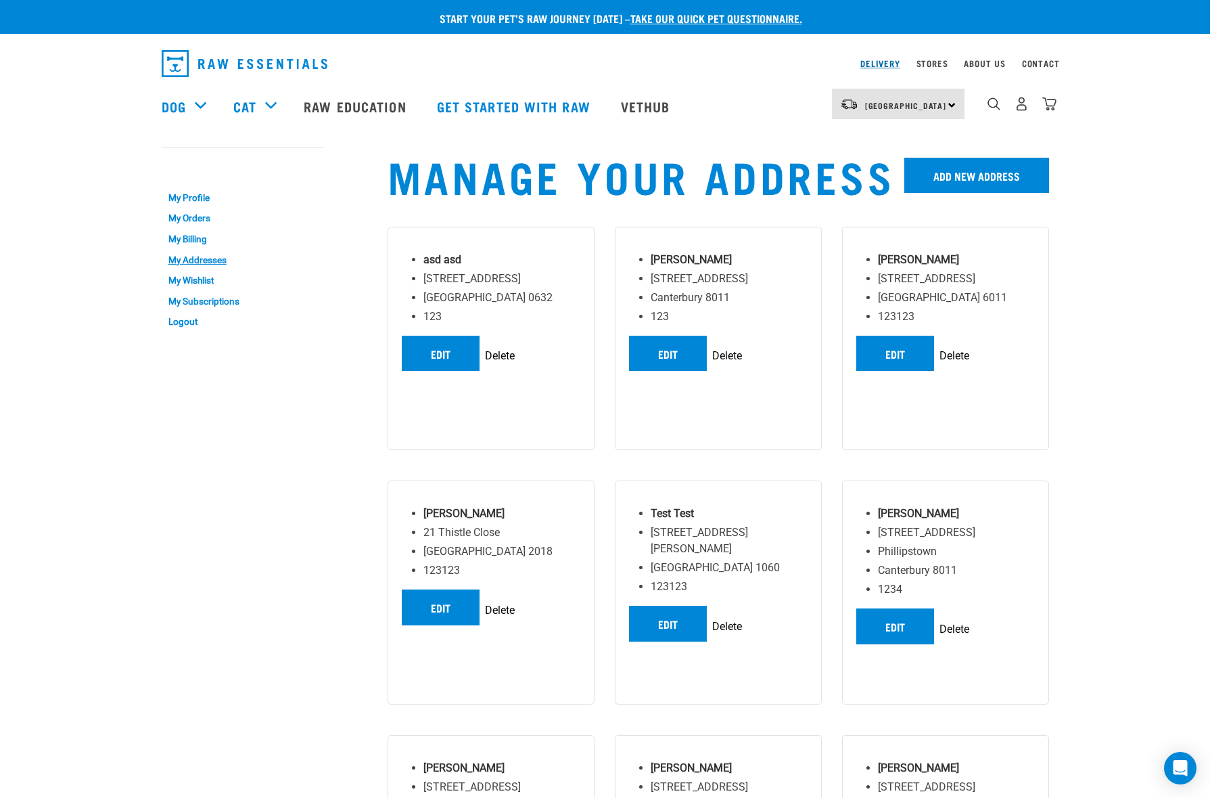
click at [879, 65] on link "Delivery" at bounding box center [880, 63] width 39 height 5
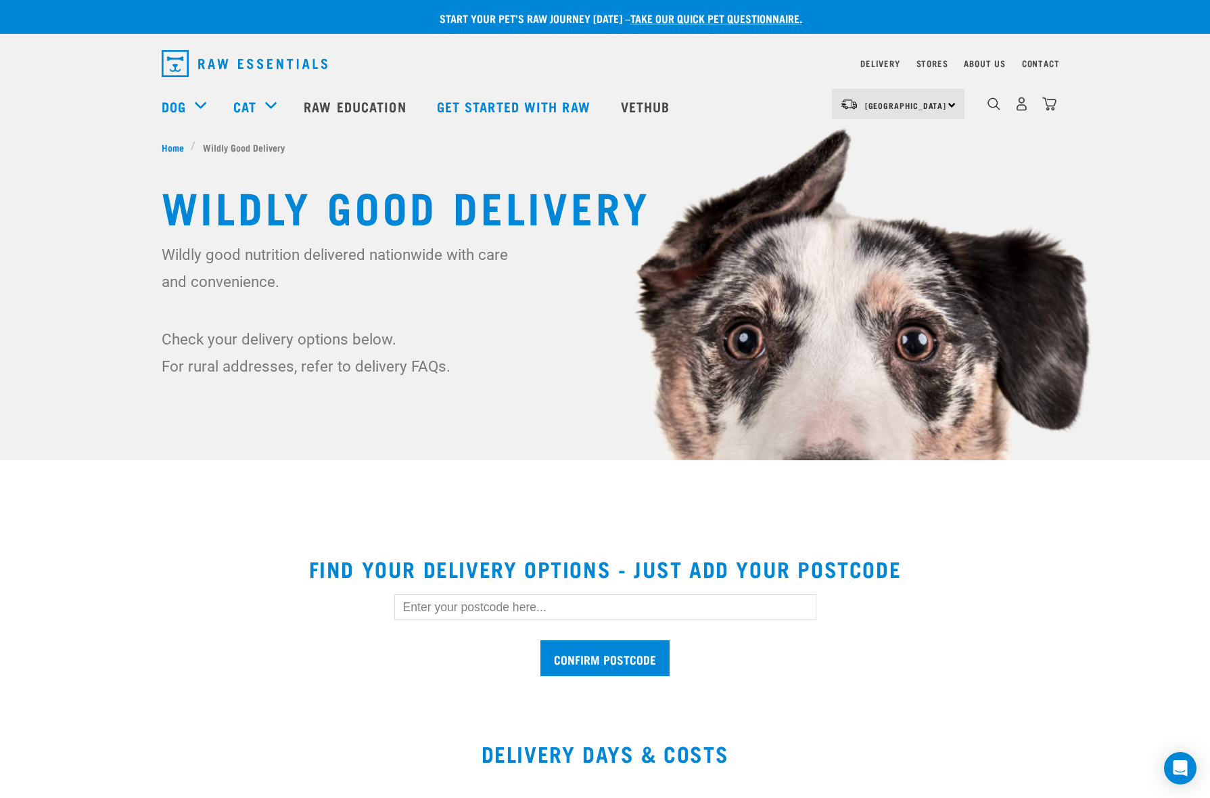
click at [525, 610] on input "text" at bounding box center [605, 607] width 422 height 26
paste input "0940"
type input "0940"
click at [541, 640] on input "Confirm postcode" at bounding box center [605, 658] width 129 height 36
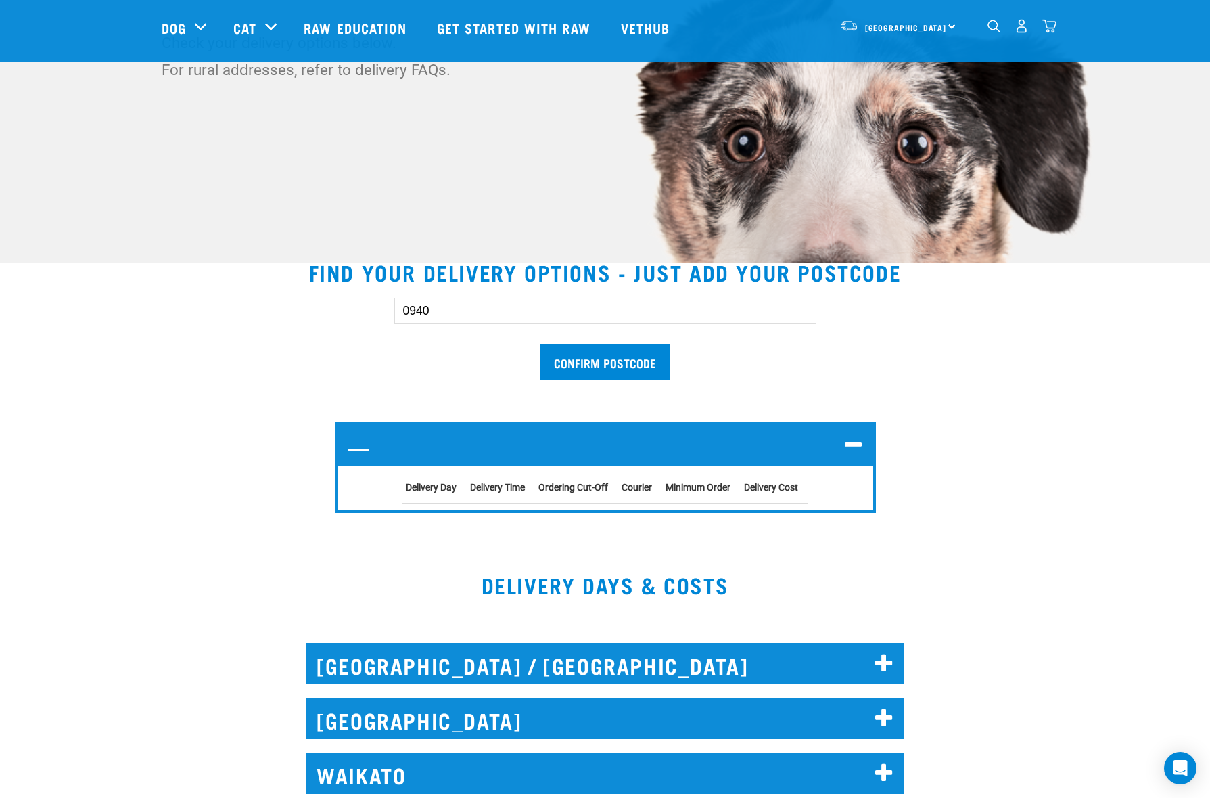
scroll to position [198, 0]
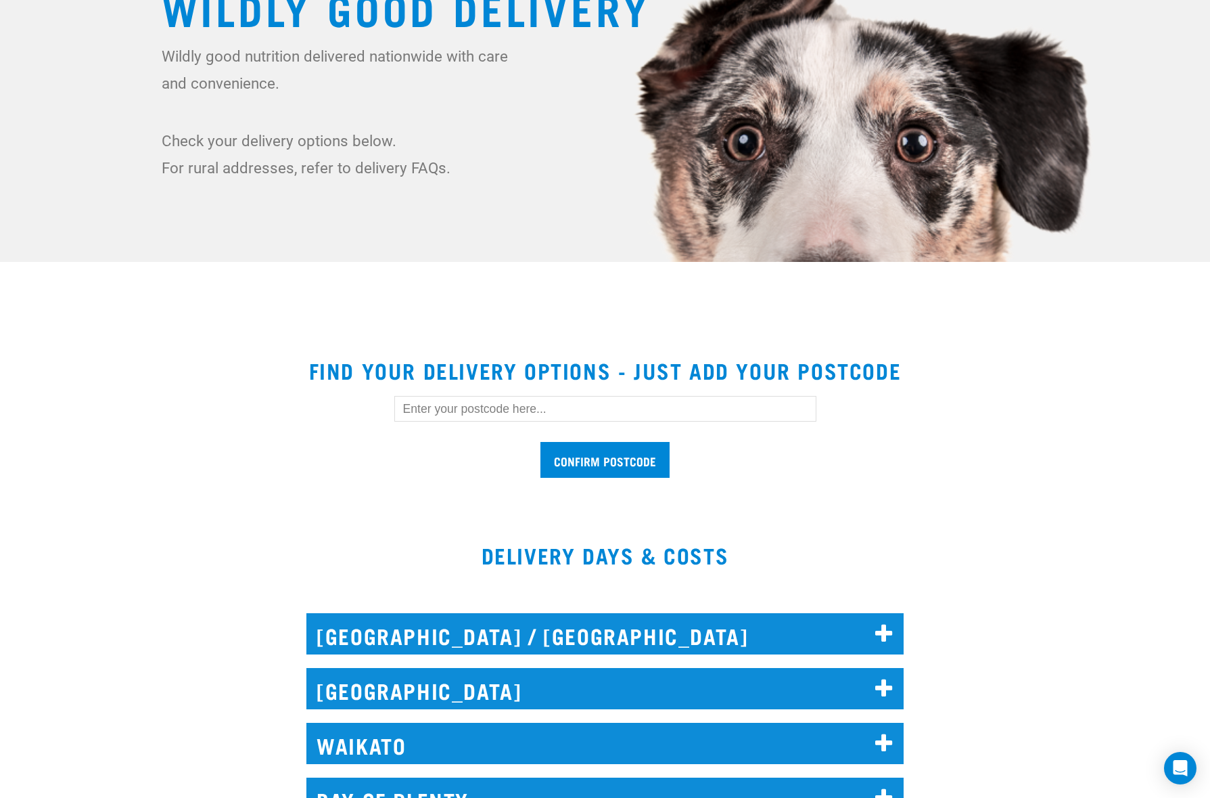
drag, startPoint x: 427, startPoint y: 417, endPoint x: 428, endPoint y: 407, distance: 10.8
click at [427, 417] on input "text" at bounding box center [605, 409] width 422 height 26
type input "0940"
click at [591, 466] on input "Confirm postcode" at bounding box center [605, 460] width 129 height 36
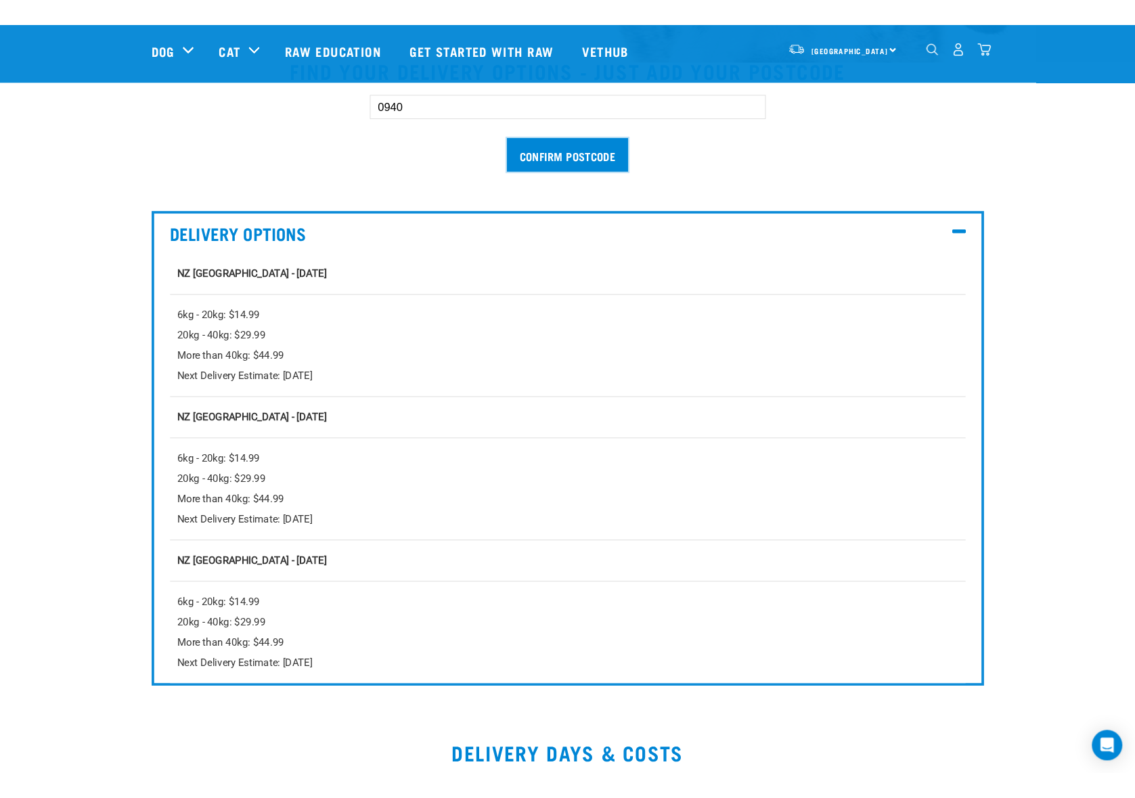
scroll to position [284, 0]
